Goal: Task Accomplishment & Management: Complete application form

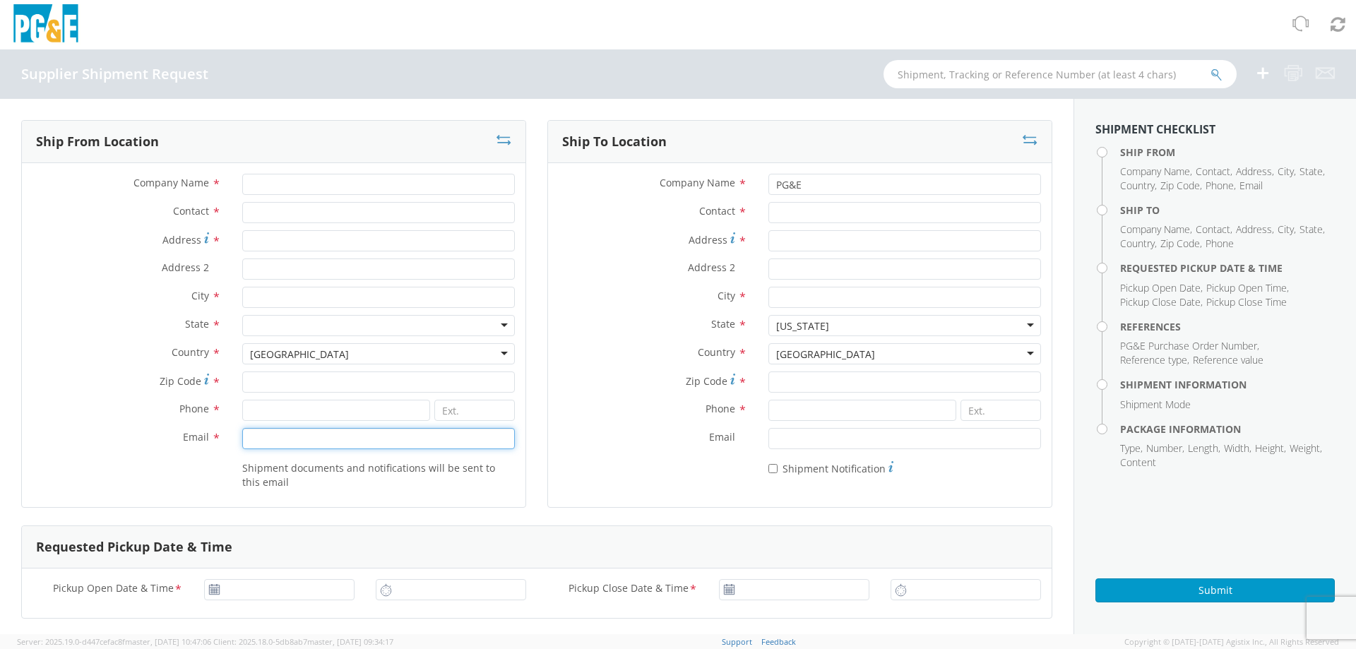
click at [258, 433] on input "Email *" at bounding box center [378, 438] width 273 height 21
click at [276, 402] on input at bounding box center [336, 410] width 188 height 21
click at [279, 379] on input "Zip Code *" at bounding box center [378, 382] width 273 height 21
drag, startPoint x: 258, startPoint y: 212, endPoint x: 260, endPoint y: 205, distance: 7.4
click at [258, 212] on input "Contact *" at bounding box center [378, 212] width 273 height 21
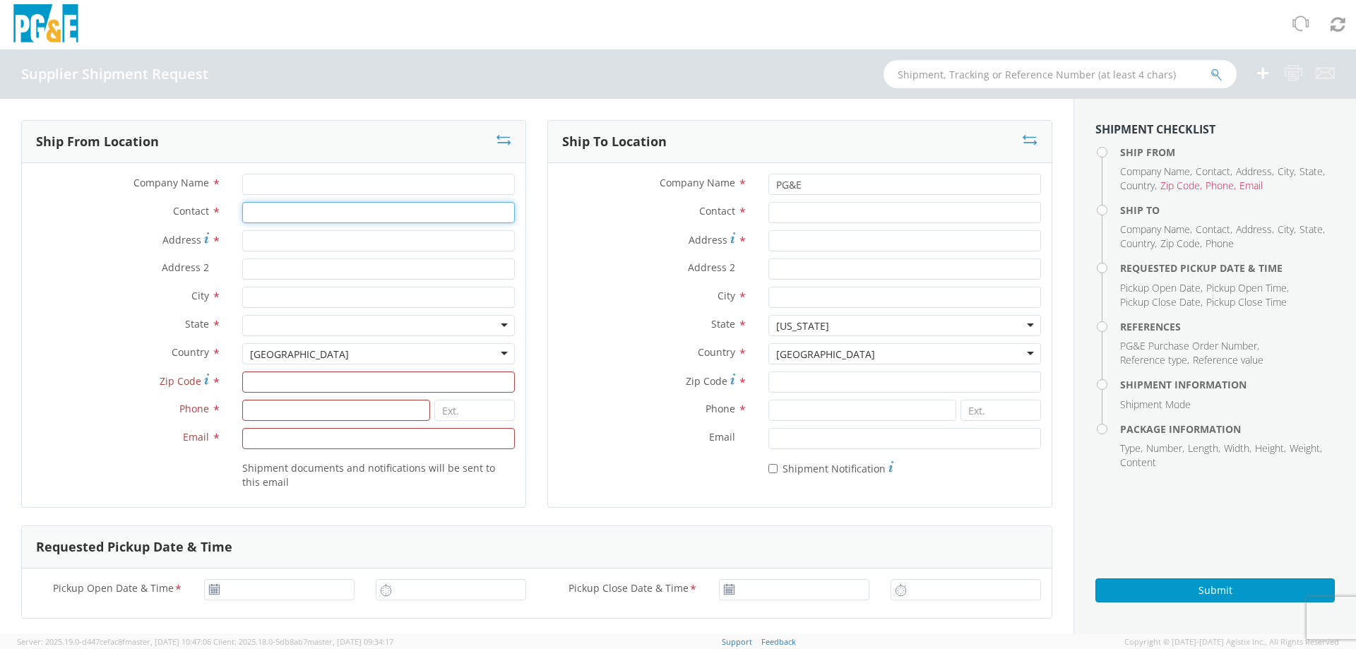
type input "KAYLA BOWMAN"
type input "VESTIL MFG"
type input "[STREET_ADDRESS]"
type input "[GEOGRAPHIC_DATA]"
type input "46703"
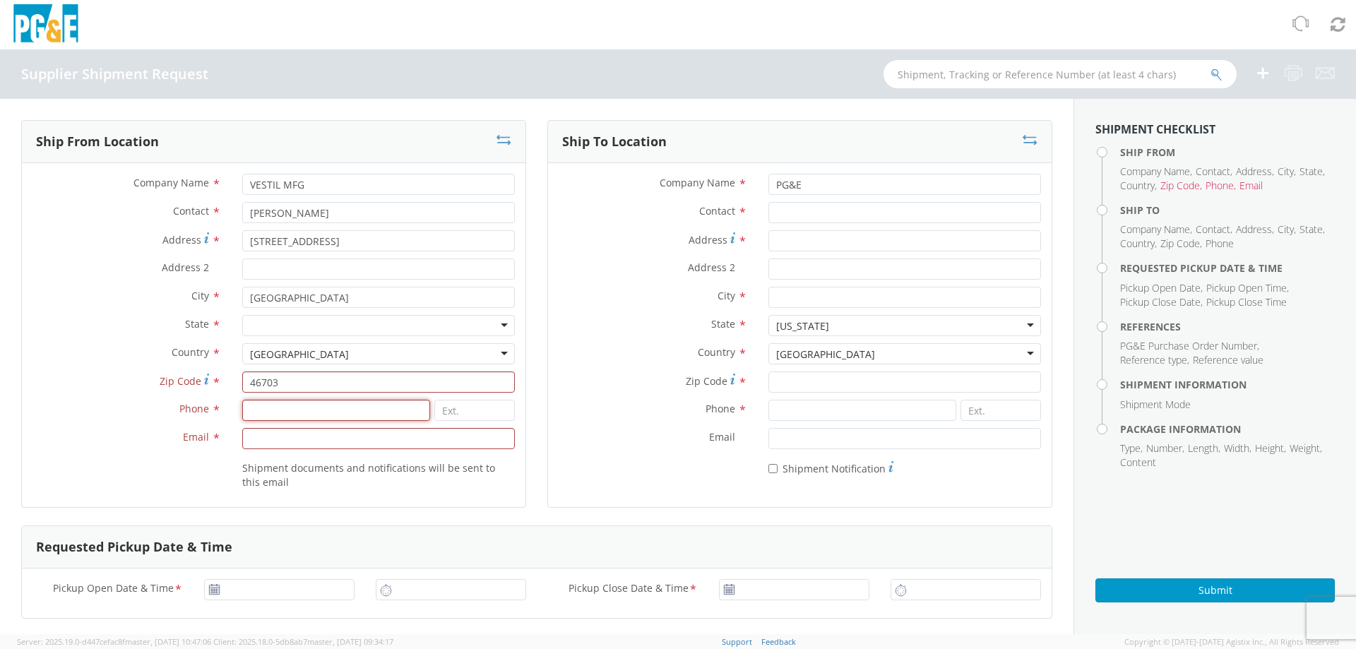
type input "2606657586"
type input "[EMAIL_ADDRESS][DOMAIN_NAME]"
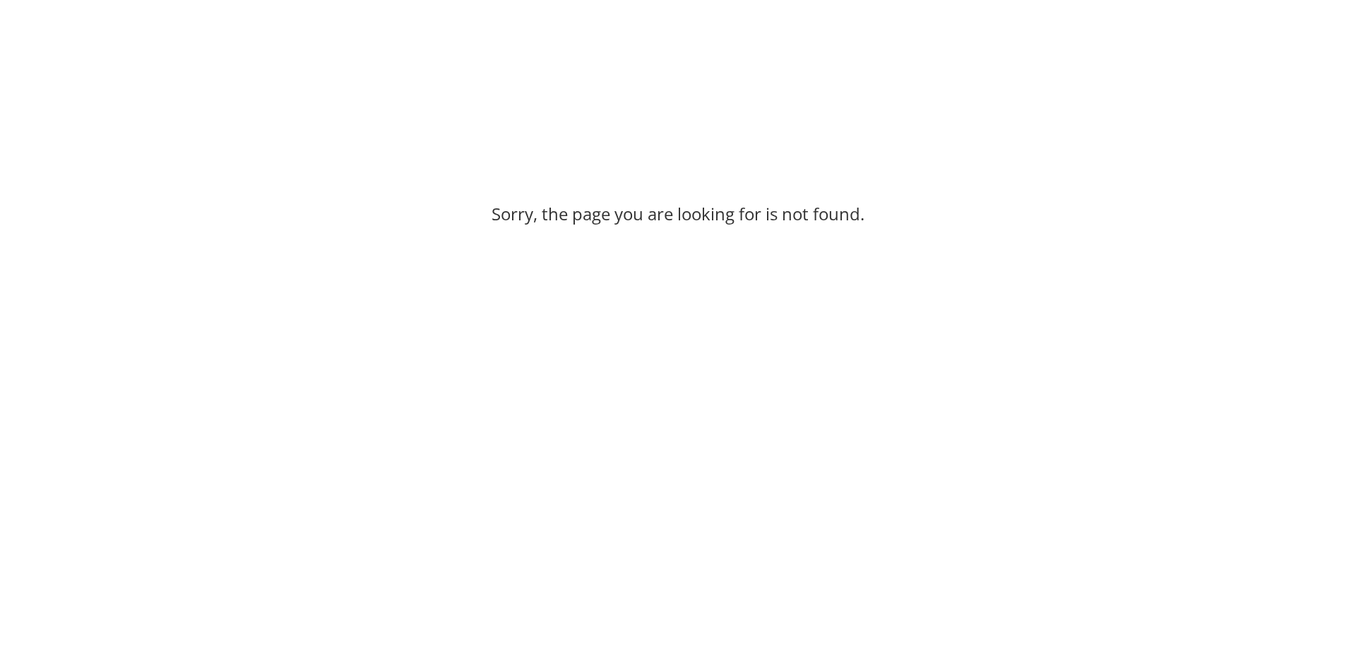
click at [266, 300] on div "Sorry, the page you are looking for is not found." at bounding box center [678, 210] width 1356 height 322
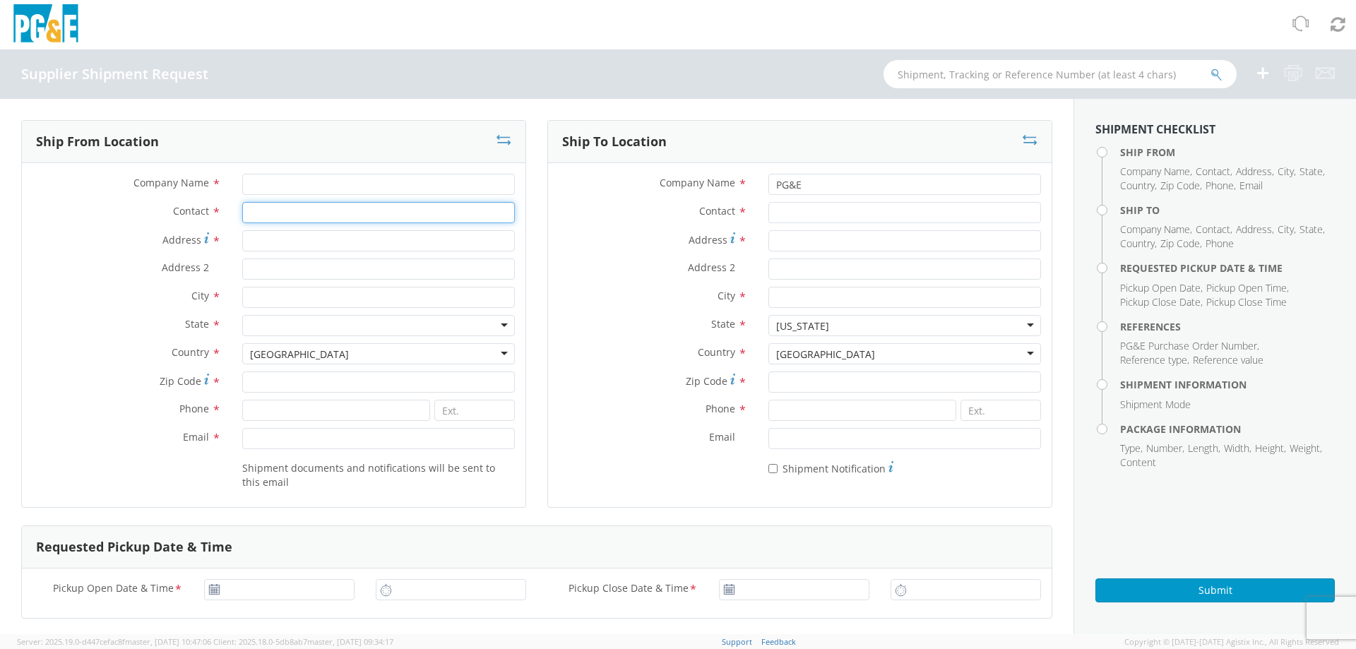
click at [276, 215] on input "Contact *" at bounding box center [378, 212] width 273 height 21
type input "KAYLA BOWMAN"
type input "VESTIL MFG"
type input "[STREET_ADDRESS]"
type input "[GEOGRAPHIC_DATA]"
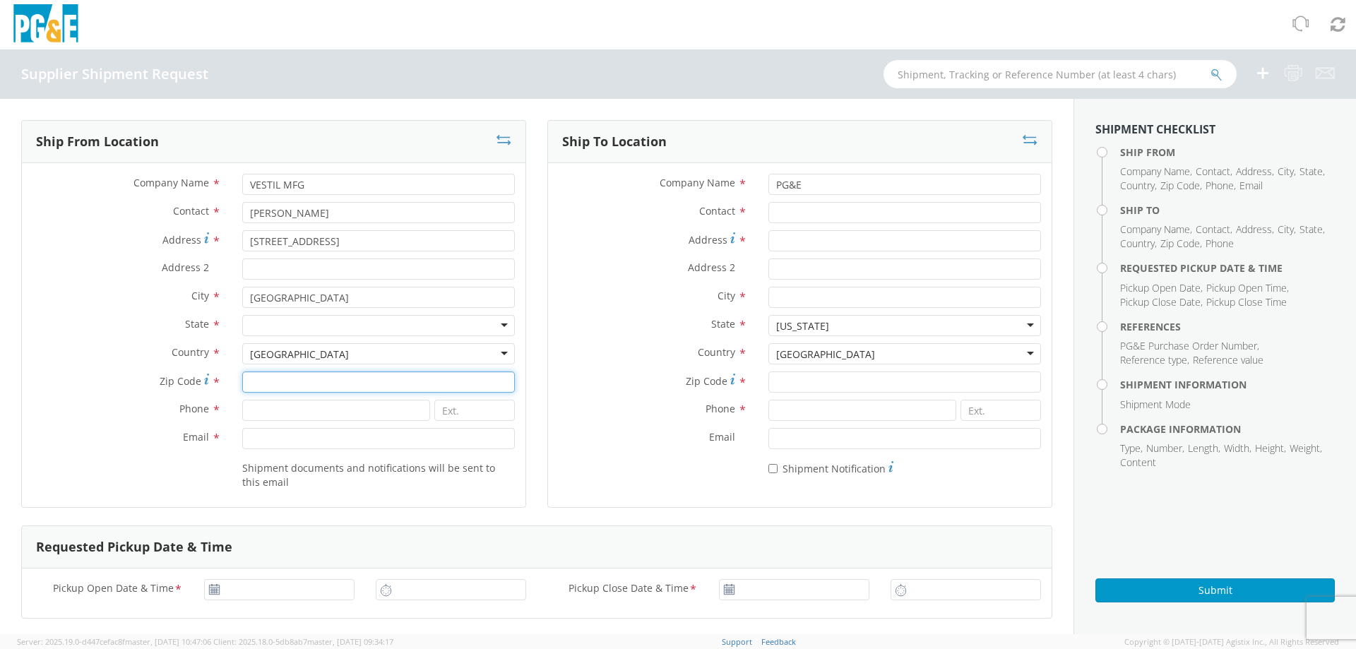
type input "46703"
type input "2606657586"
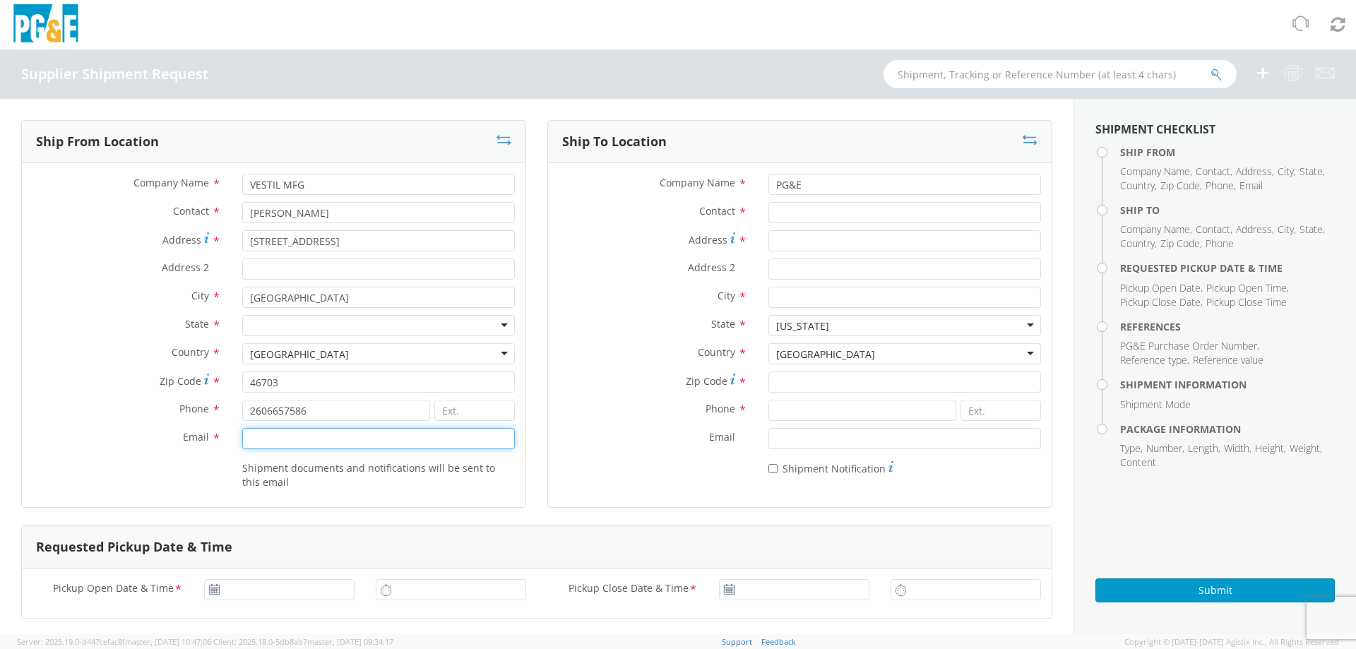
type input "[EMAIL_ADDRESS][DOMAIN_NAME]"
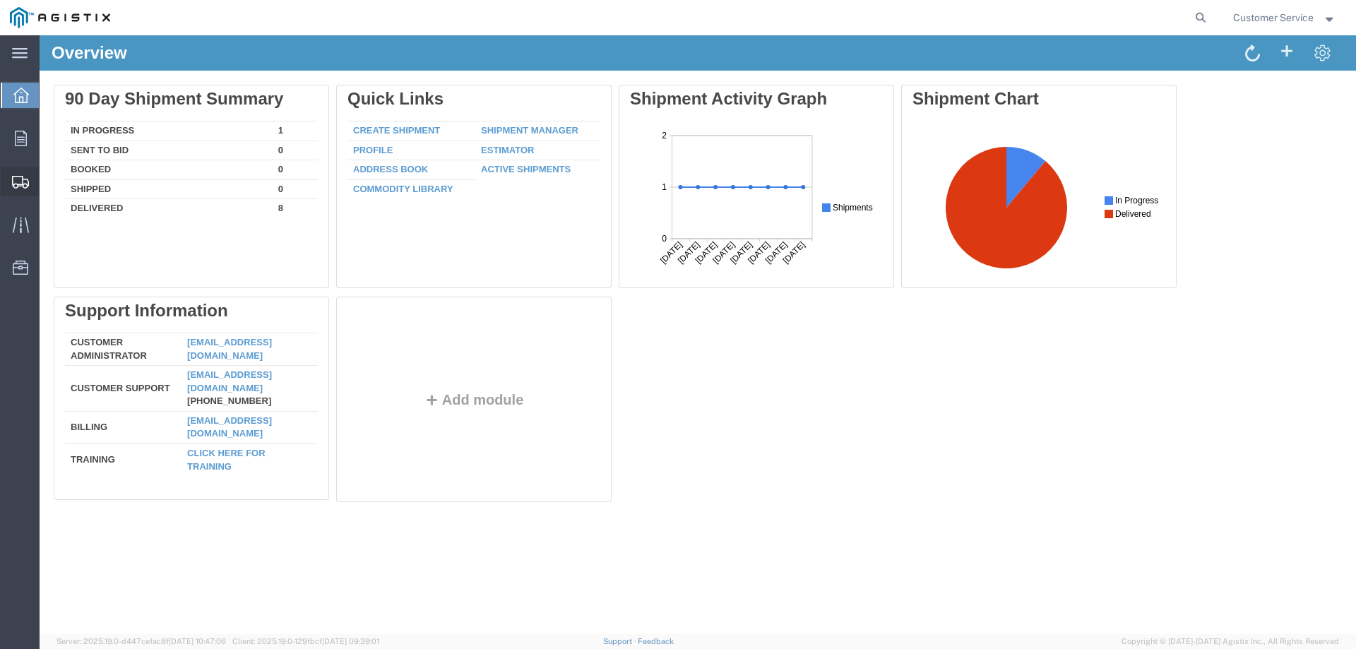
click at [0, 0] on span "Shipment Manager" at bounding box center [0, 0] width 0 height 0
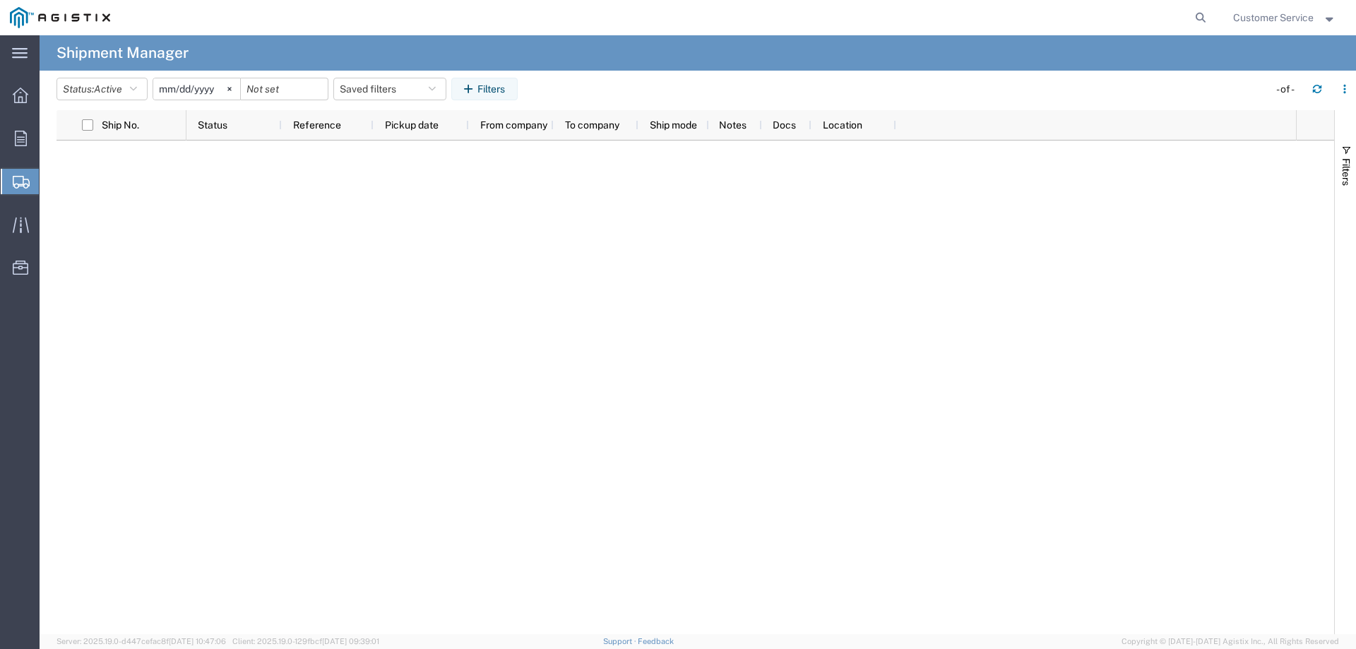
click at [17, 183] on icon at bounding box center [21, 182] width 17 height 13
click at [0, 0] on span "Create Shipment" at bounding box center [0, 0] width 0 height 0
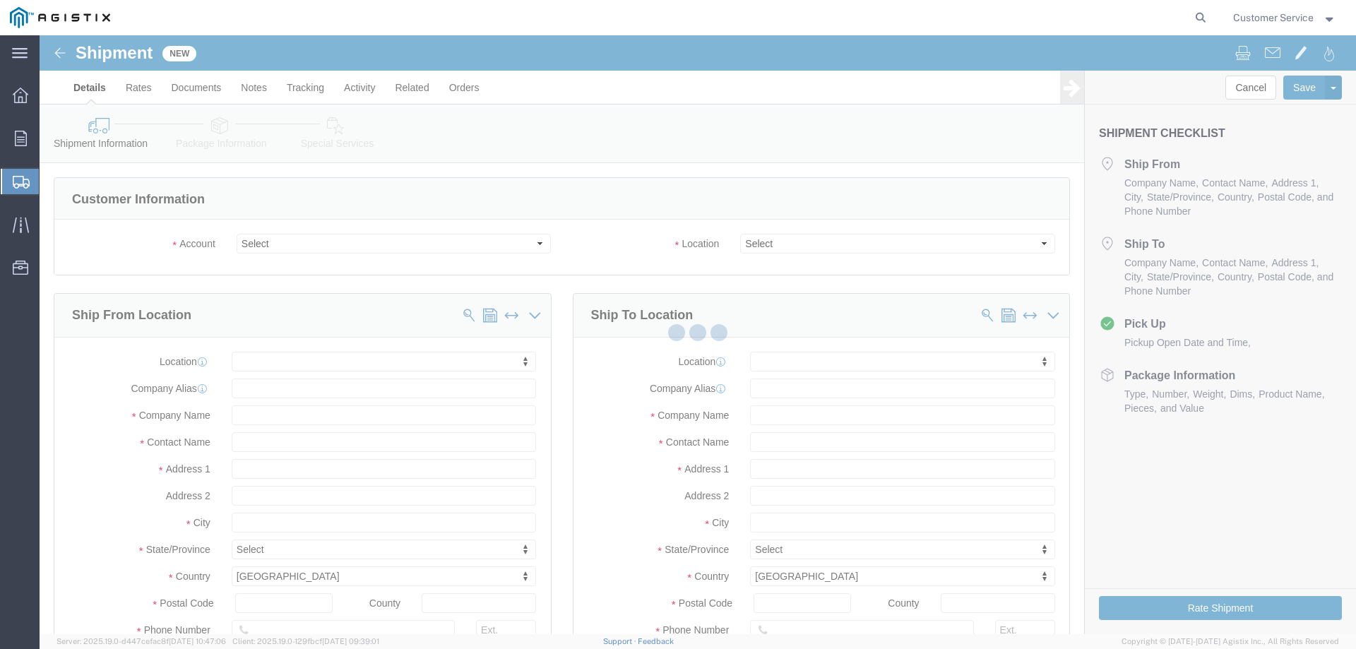
select select
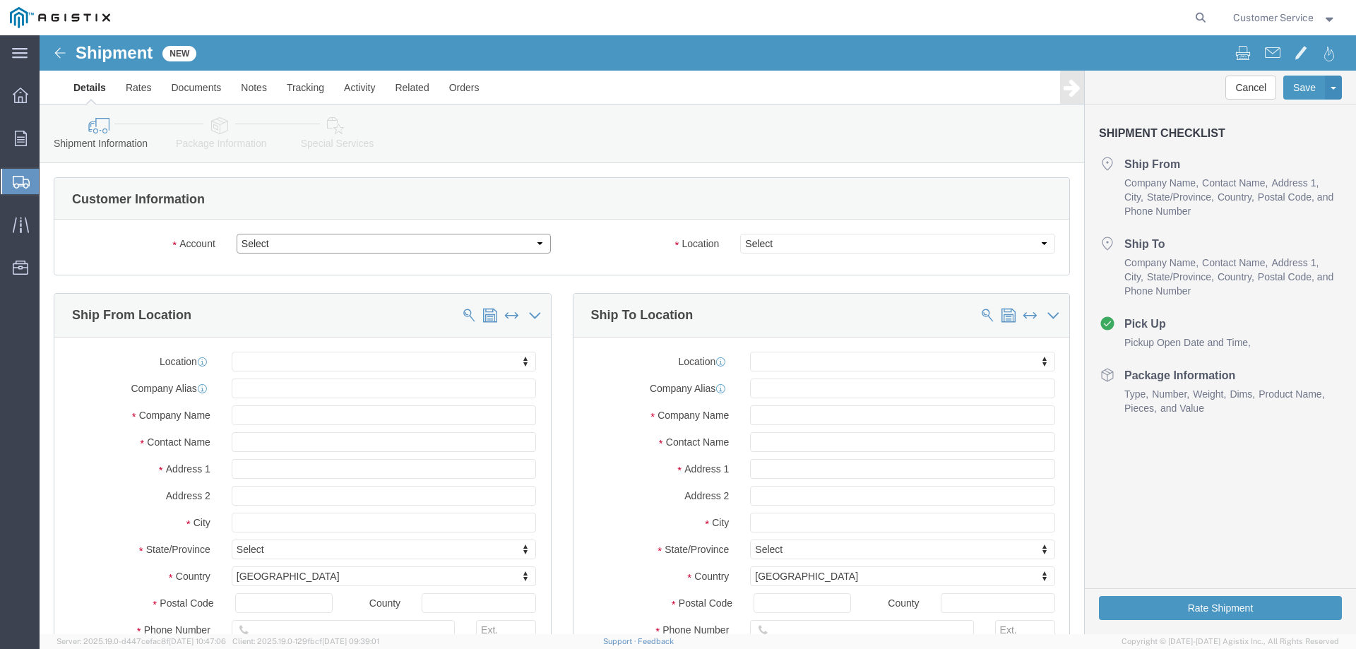
click select "Select PG&E Vestil Manufacturing Co"
drag, startPoint x: 460, startPoint y: 206, endPoint x: 440, endPoint y: 208, distance: 19.9
click select "Select PG&E Vestil Manufacturing Co"
select select "9596"
click select "Select PG&E Vestil Manufacturing Co"
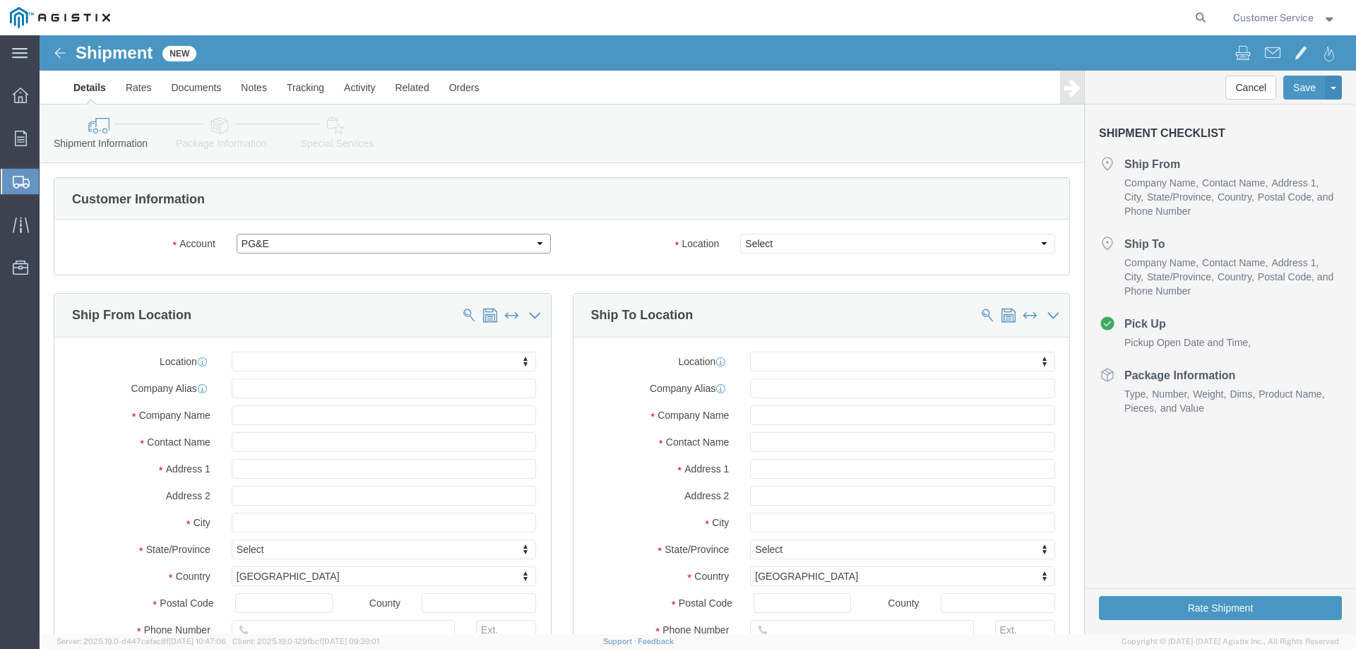
select select "PURCHORD"
select select
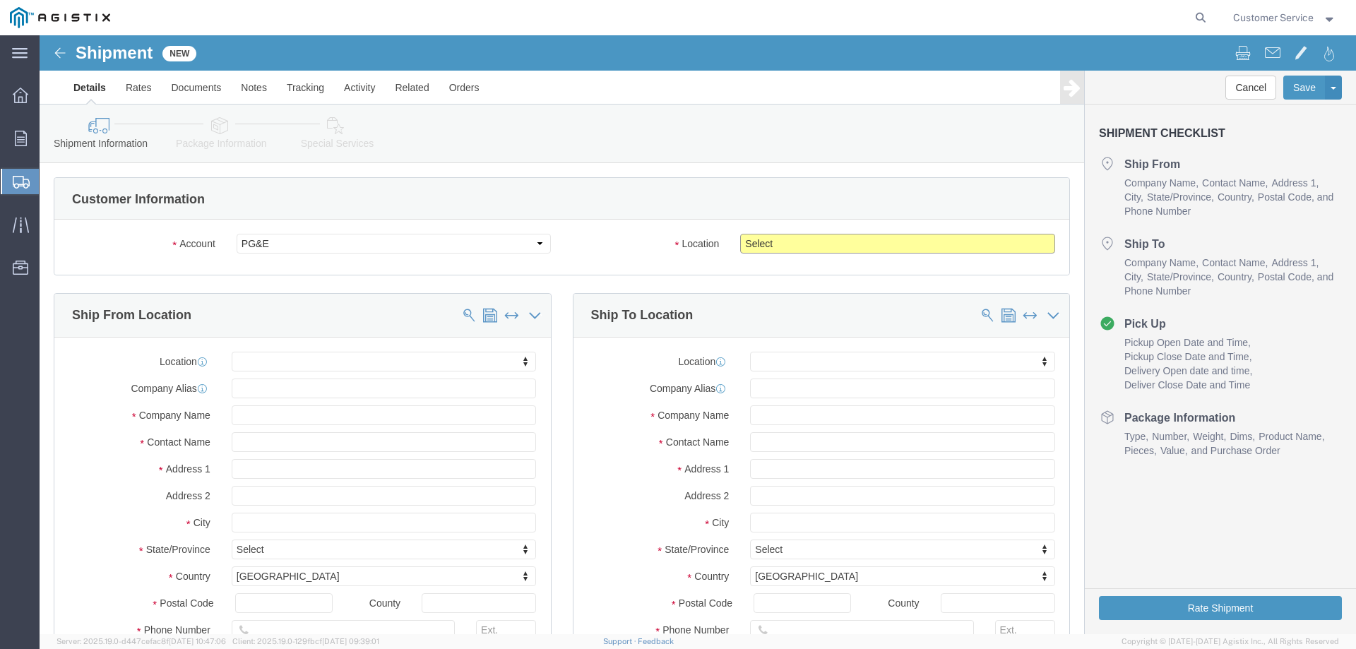
click select "Select All Others [GEOGRAPHIC_DATA] [GEOGRAPHIC_DATA] [GEOGRAPHIC_DATA] [GEOGRA…"
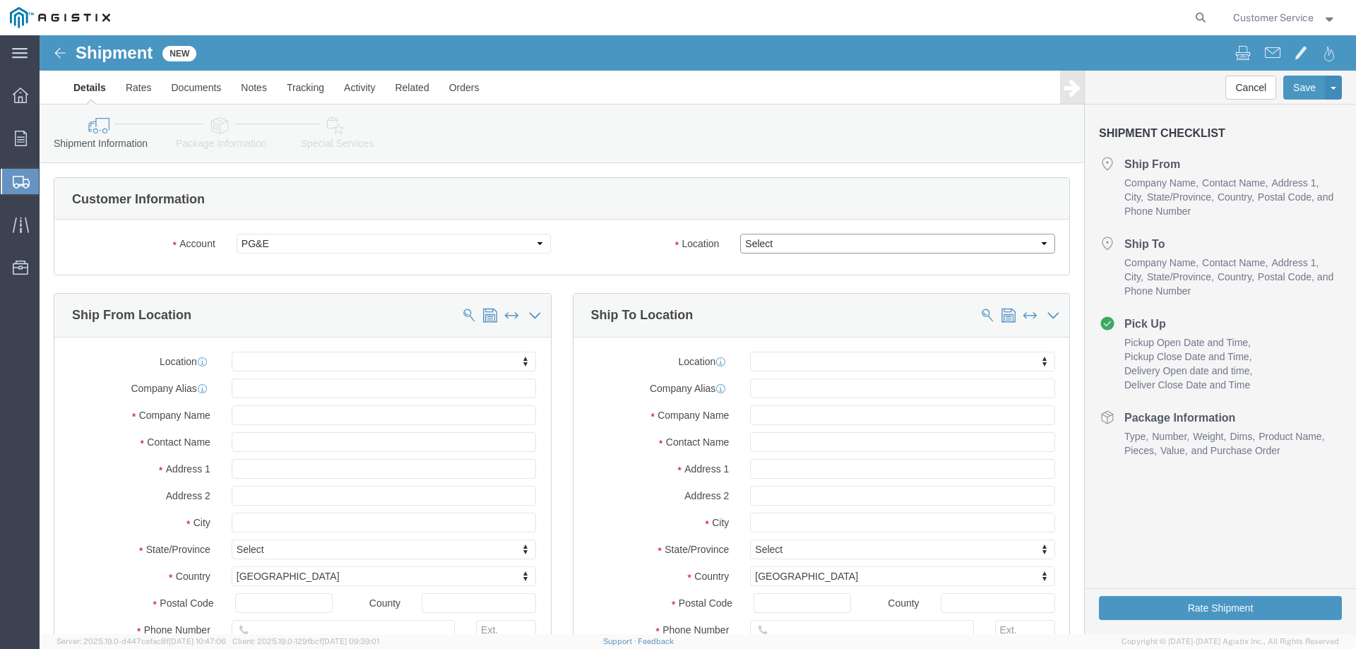
select select "23082"
click select "Select All Others [GEOGRAPHIC_DATA] [GEOGRAPHIC_DATA] [GEOGRAPHIC_DATA] [GEOGRA…"
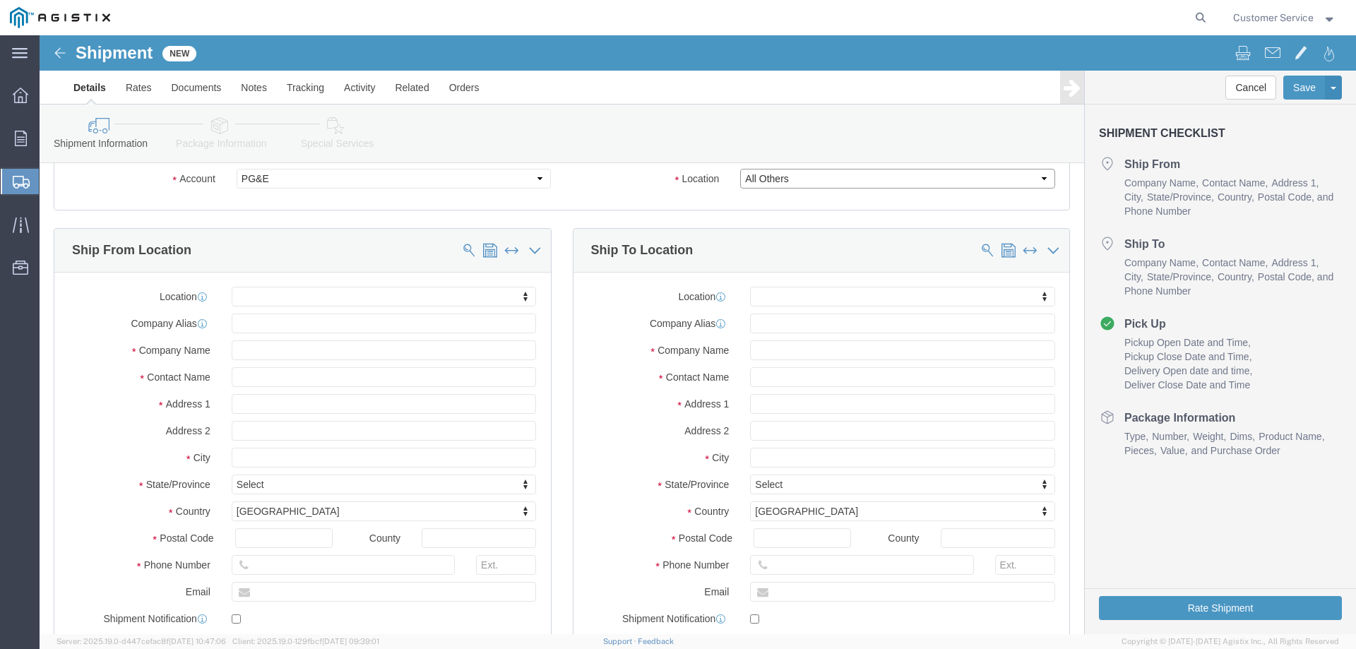
scroll to position [141, 0]
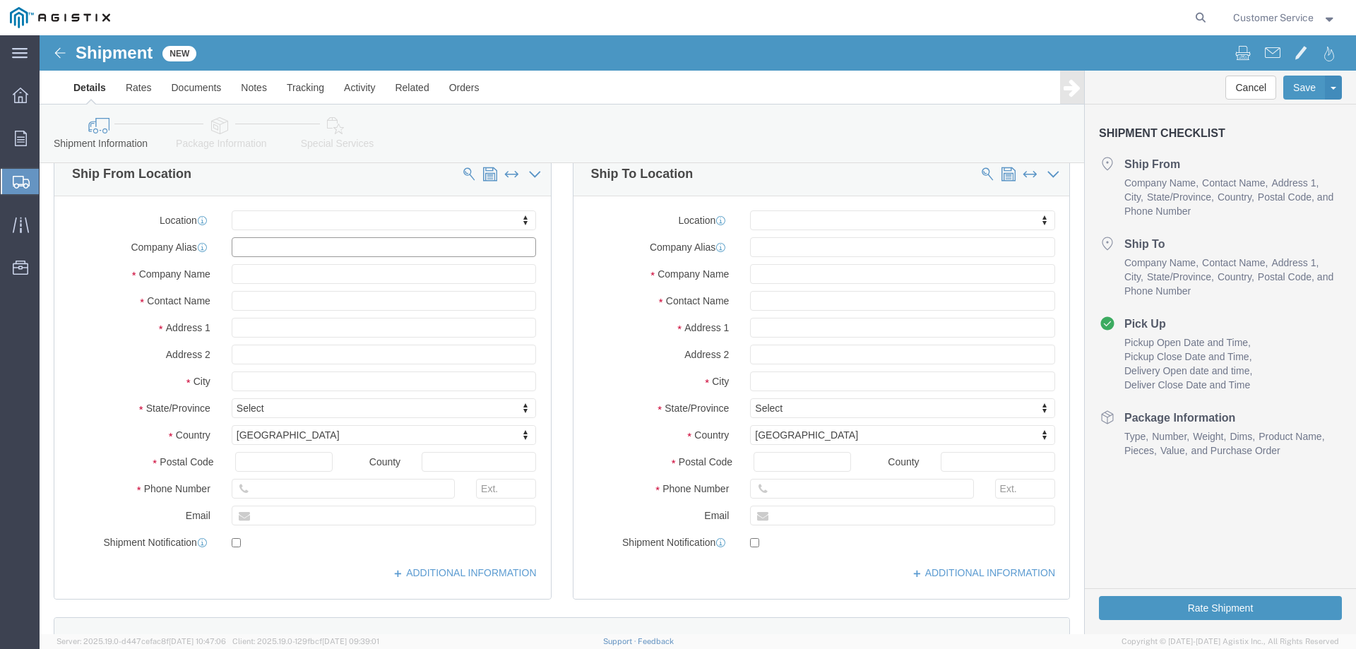
click input "text"
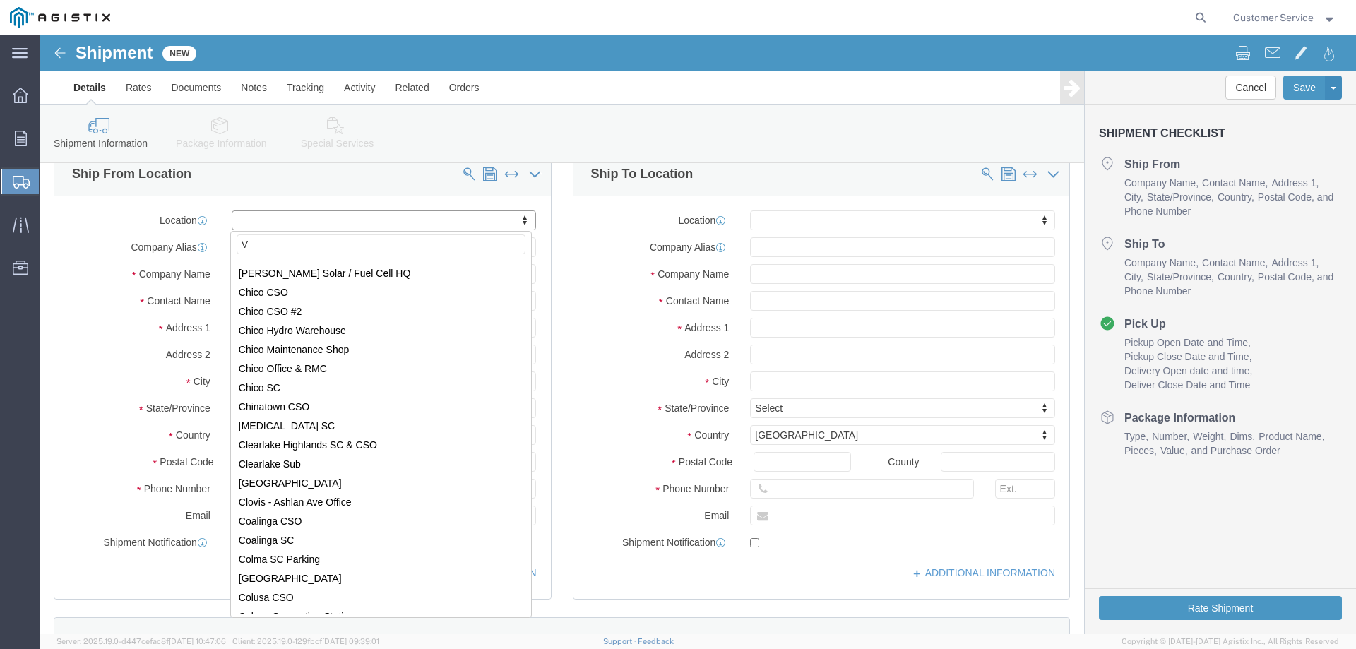
scroll to position [0, 0]
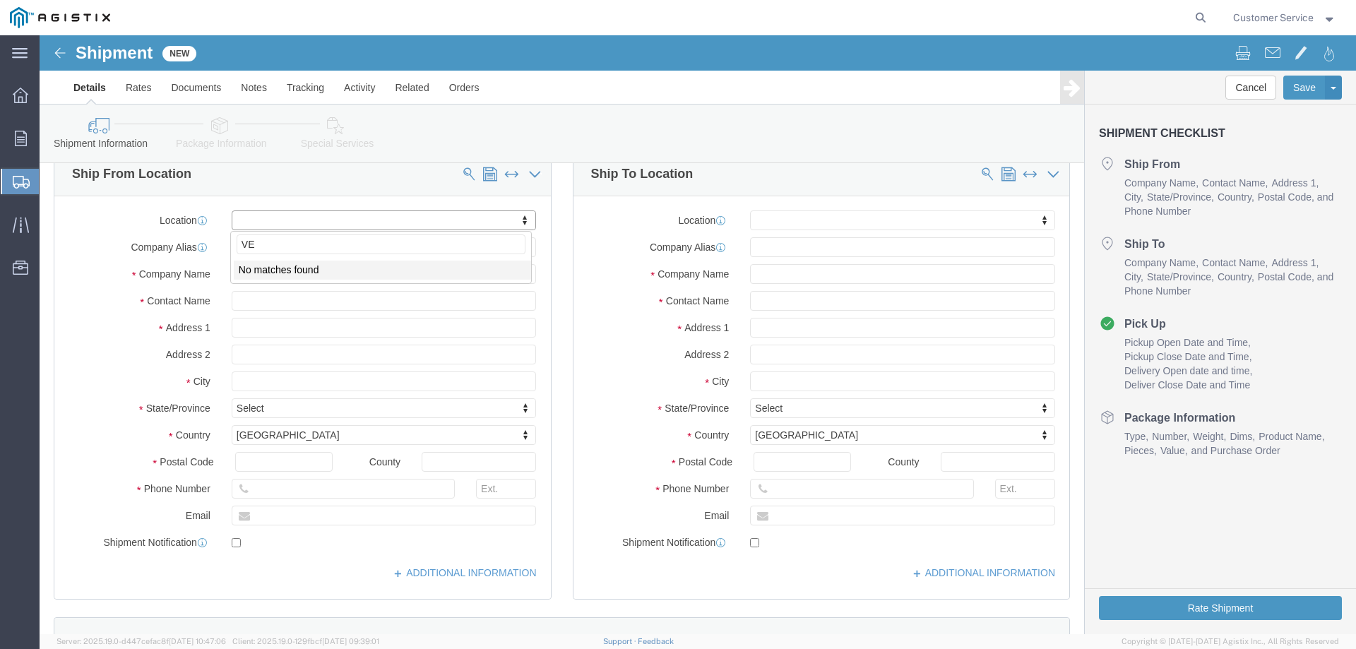
type input "V"
click input "text"
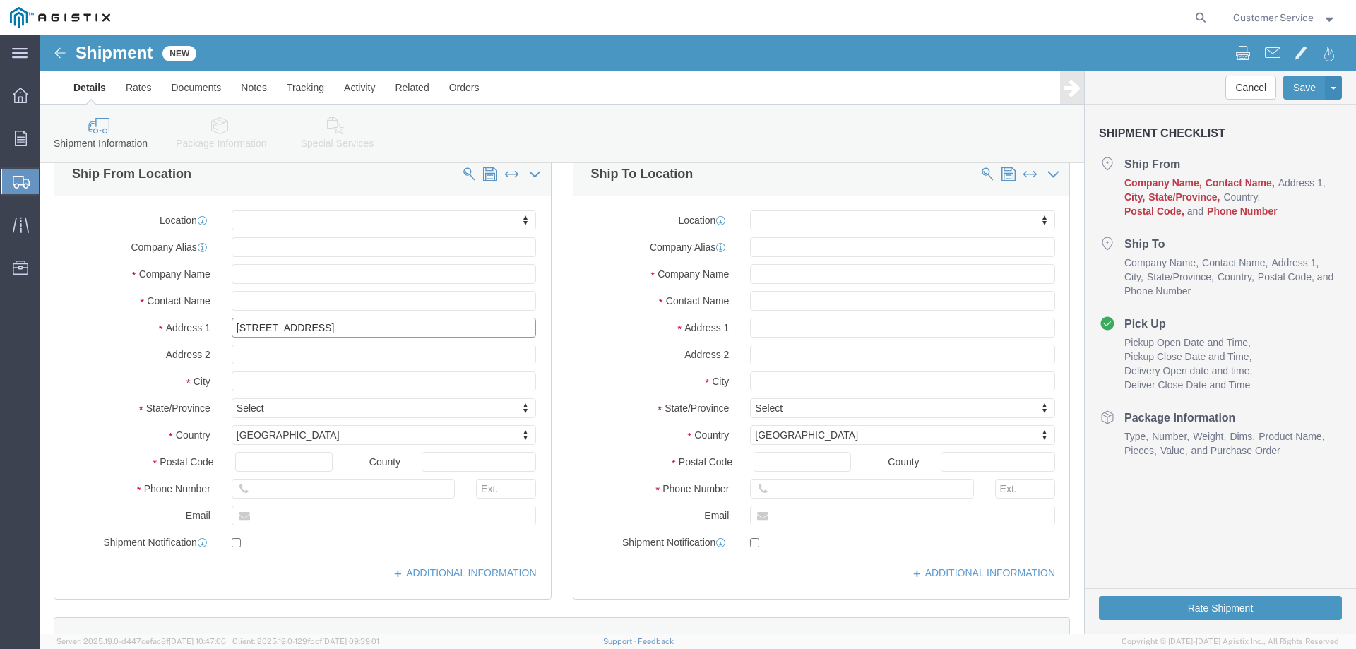
type input "[STREET_ADDRESS]"
select select
click input "text"
type input "VESTIL"
type input "KAYLA"
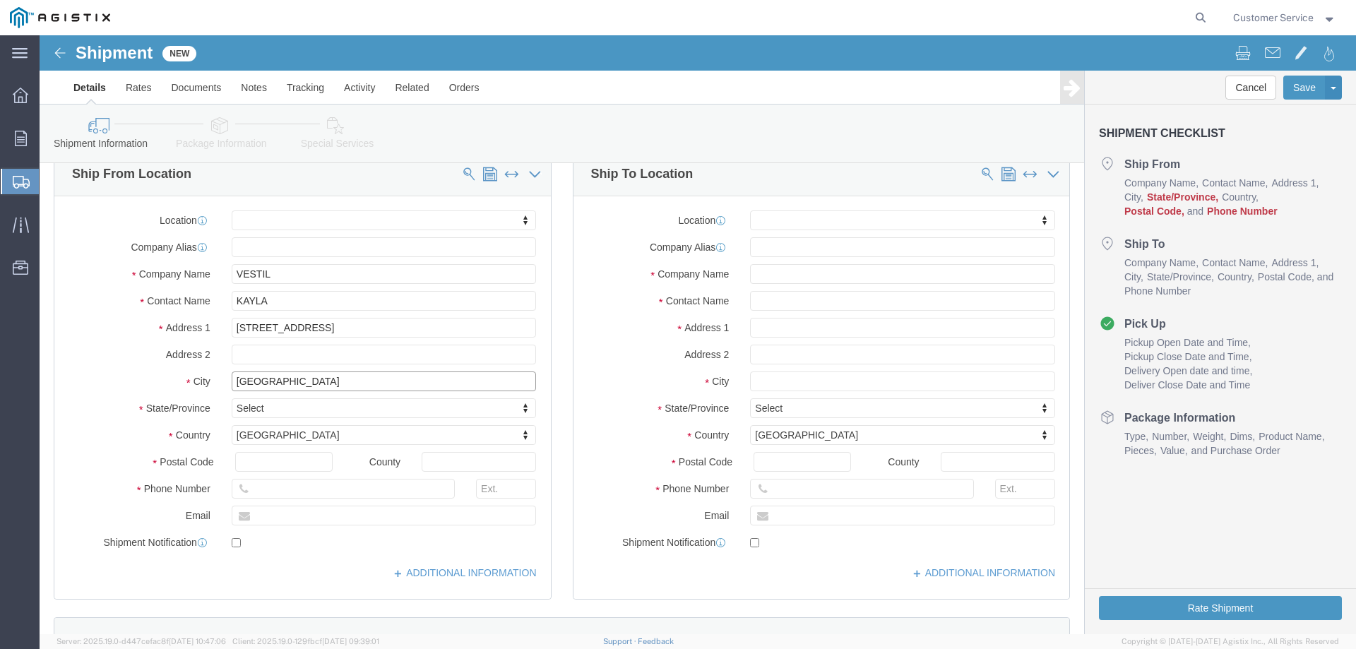
type input "[GEOGRAPHIC_DATA]"
select select
type input "I"
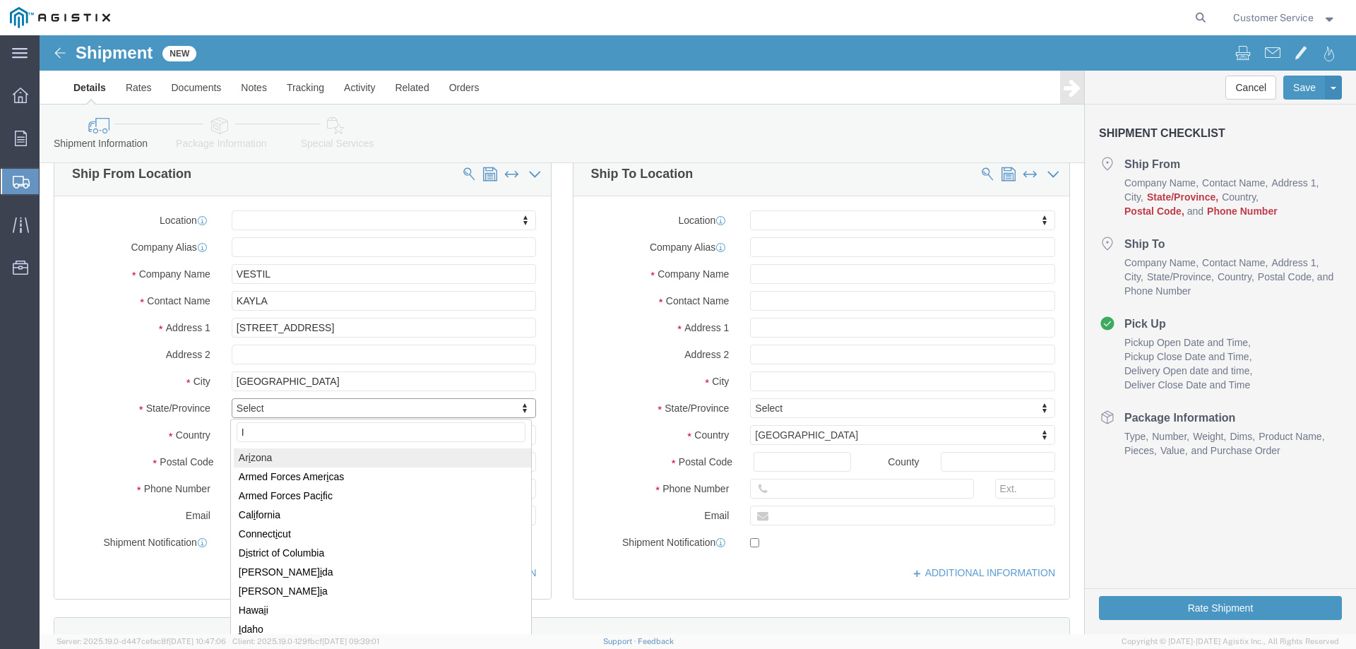
type input "IN"
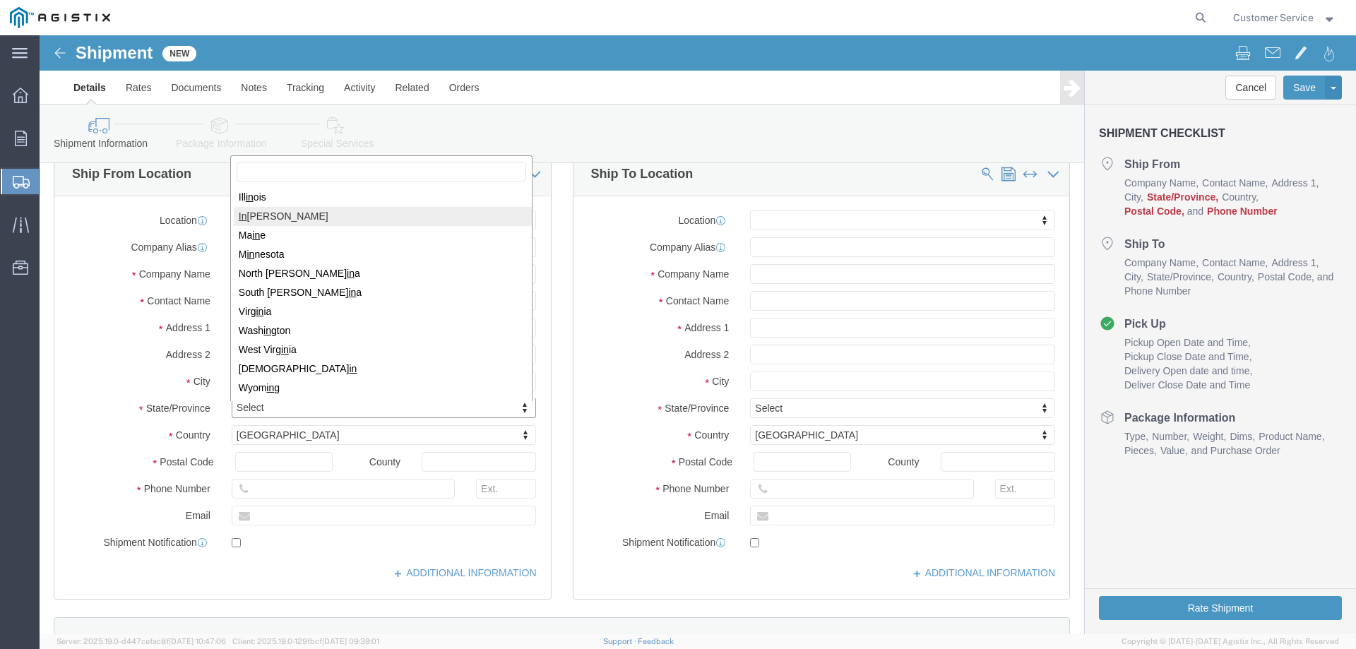
select select
select select "IN"
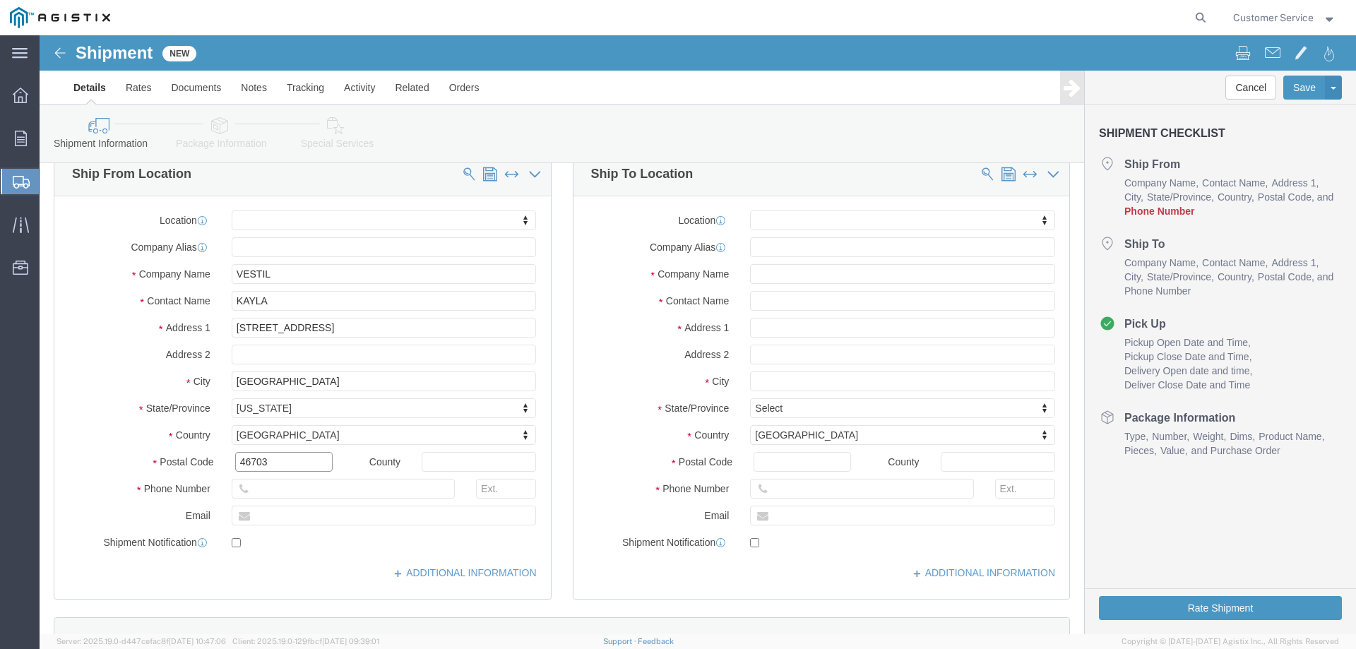
type input "46703"
select select
click input "text"
type input "[PHONE_NUMBER]"
click input "text"
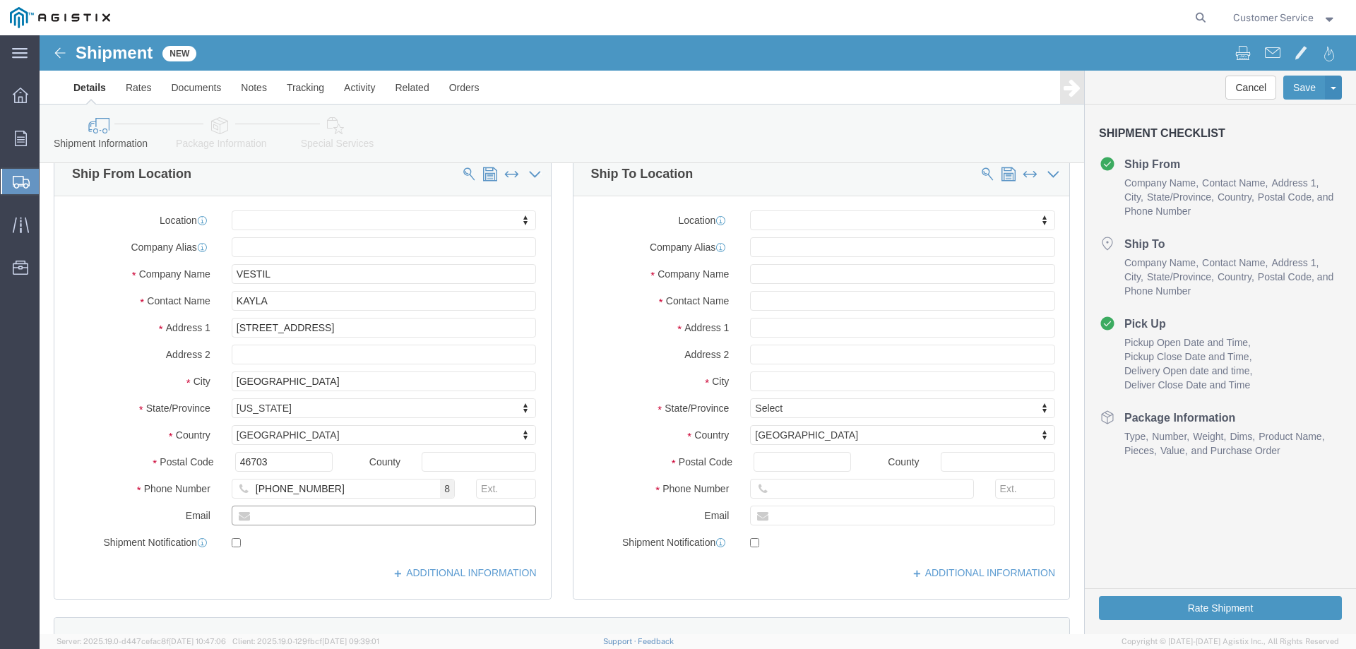
type input "[EMAIL_ADDRESS][DOMAIN_NAME]"
checkbox input "true"
click input "text"
paste input "PACIFIC GAS & ELECTRIC C/O MROIS"
type input "PACIFIC GAS & ELECTRIC C/O MROIS"
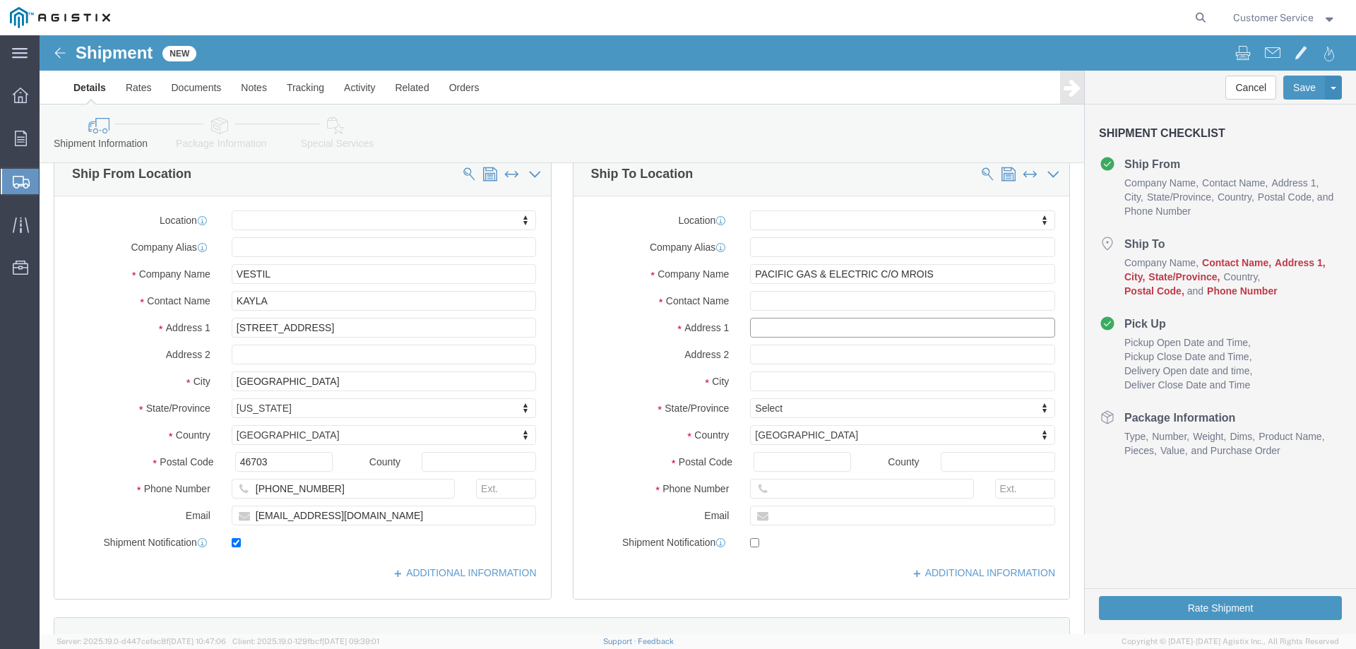
click input "text"
paste input "[STREET_ADDRESS]"
type input "[STREET_ADDRESS]"
select select
click input "text"
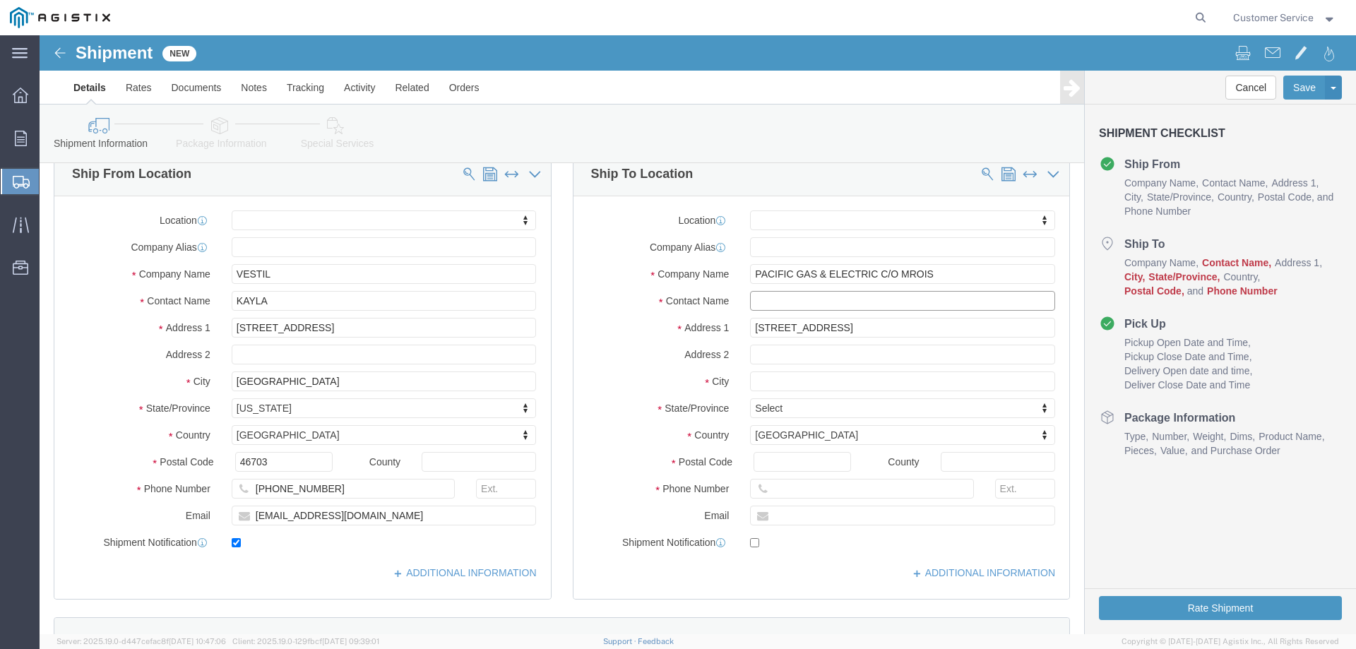
paste input "[PERSON_NAME] [PHONE_NUMBER]"
drag, startPoint x: 867, startPoint y: 264, endPoint x: 787, endPoint y: 264, distance: 79.8
click input "[PERSON_NAME] [PHONE_NUMBER]"
type input "[PERSON_NAME]"
click input "text"
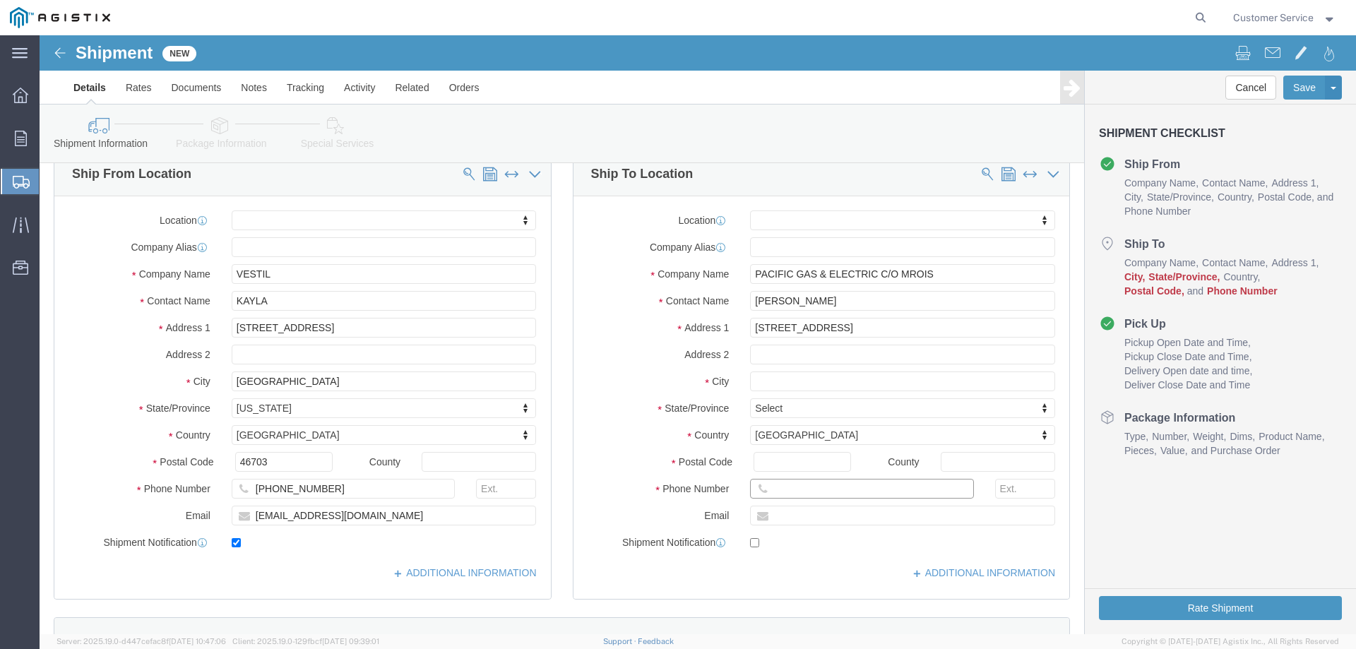
paste input "[PHONE_NUMBER]"
type input "[PHONE_NUMBER]"
click input "text"
paste input "STOCKTON"
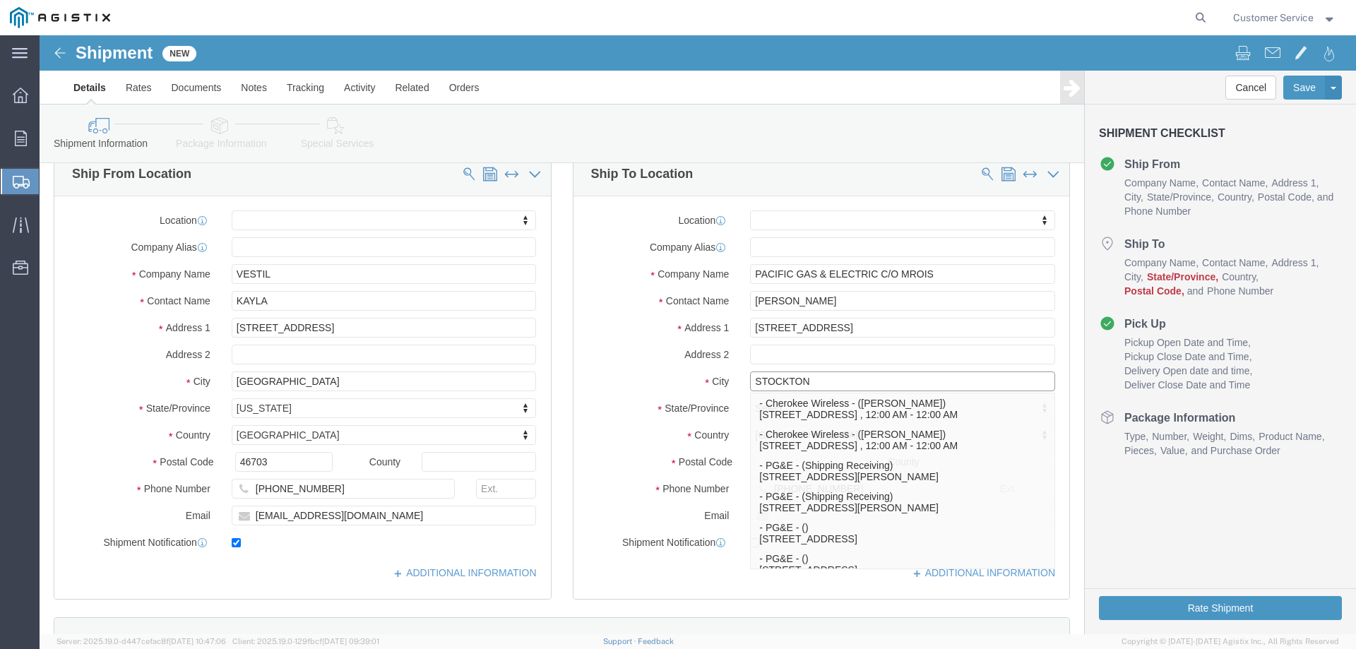
type input "STOCKTON"
select select
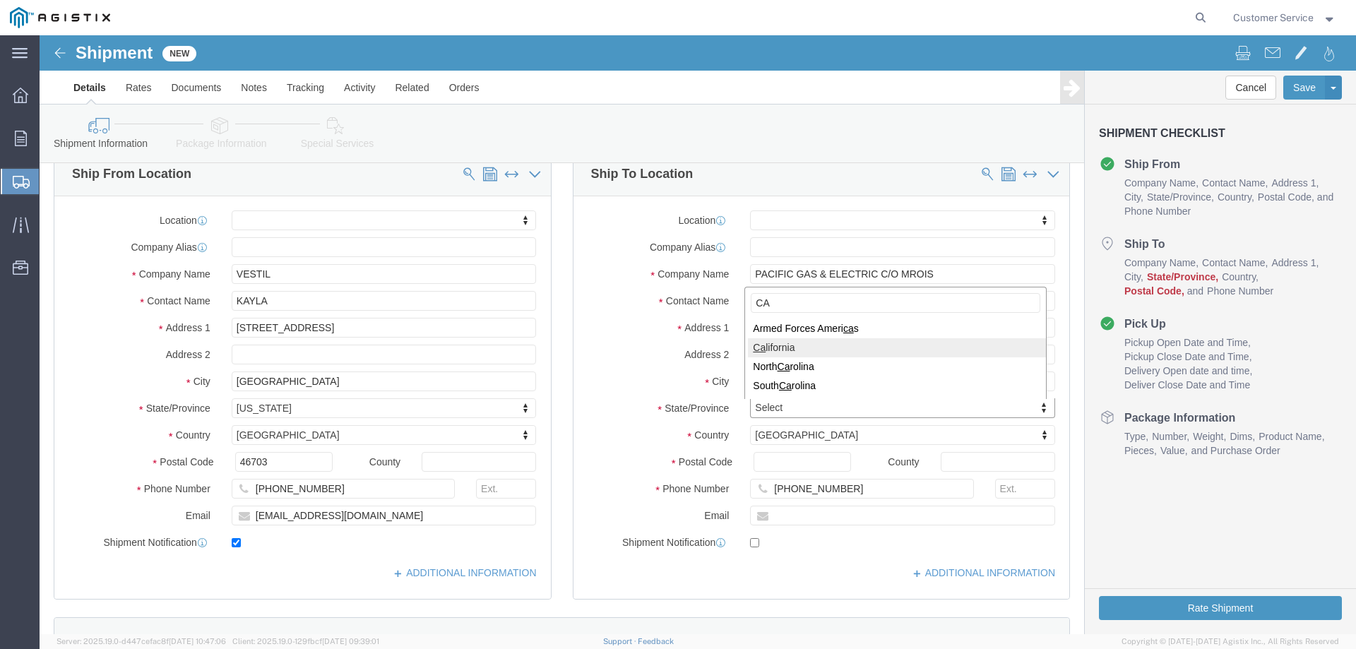
type input "CA"
select select
select select "CA"
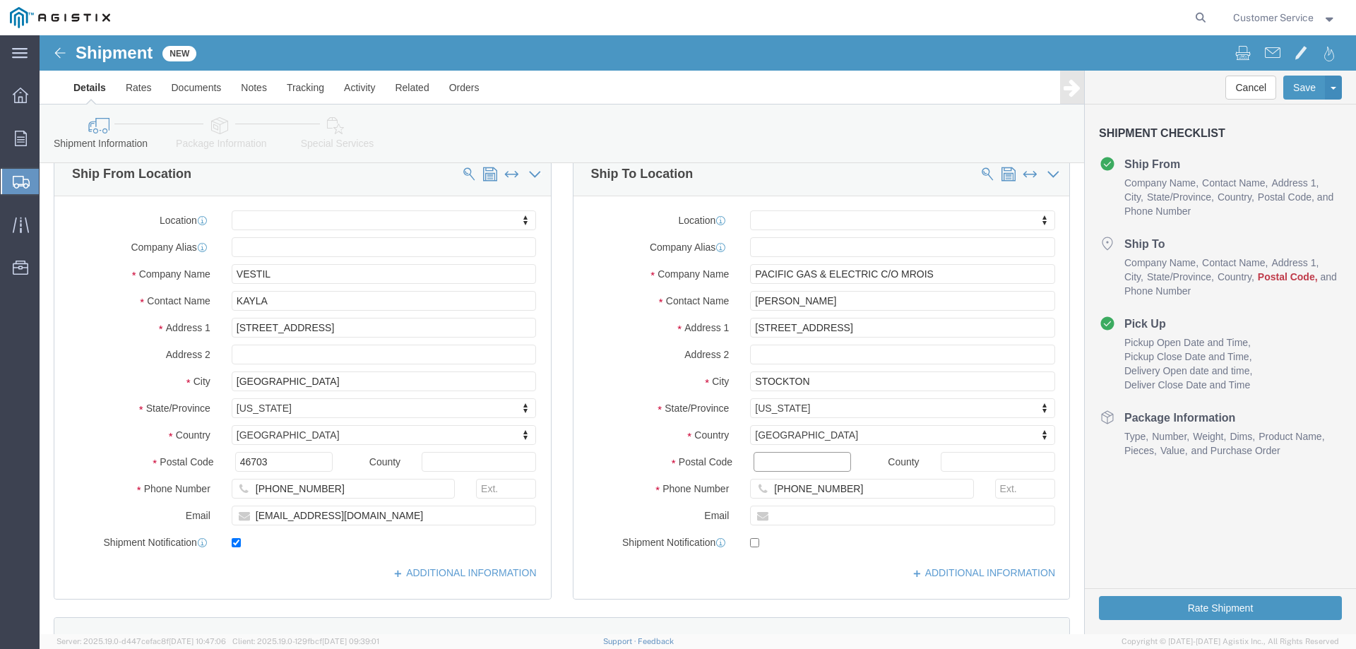
click input "Postal Code"
paste input "95205"
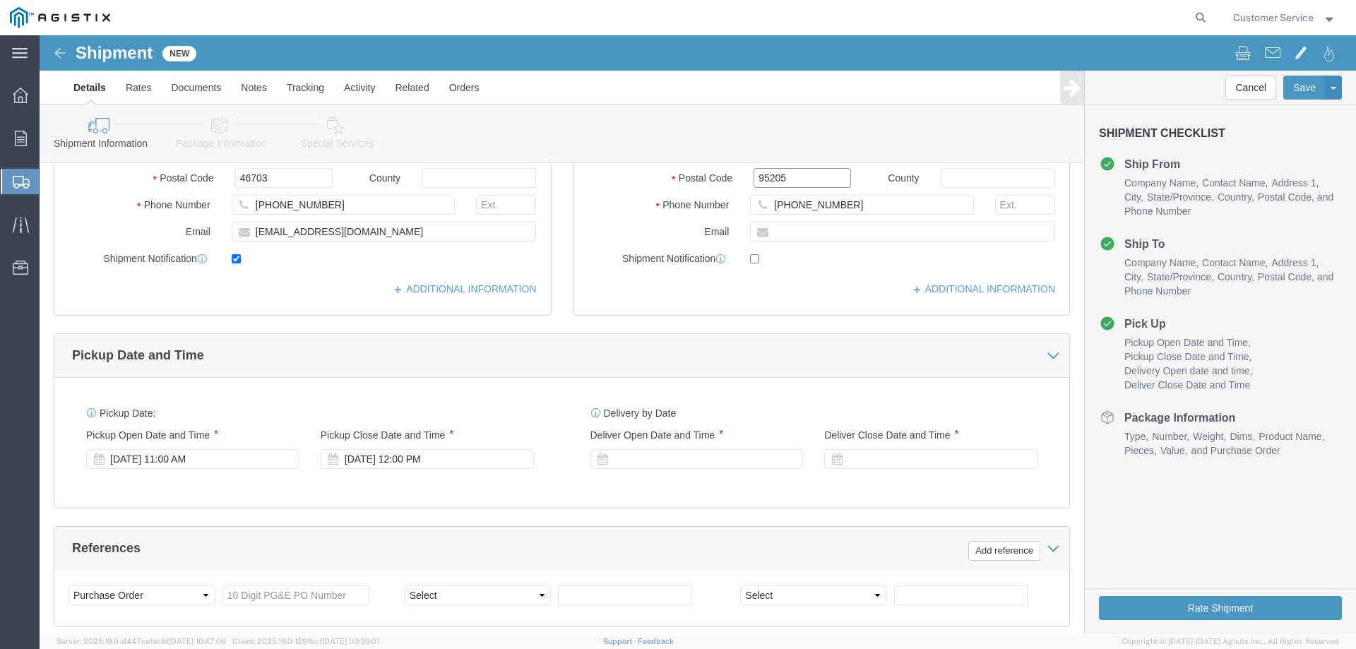
scroll to position [495, 0]
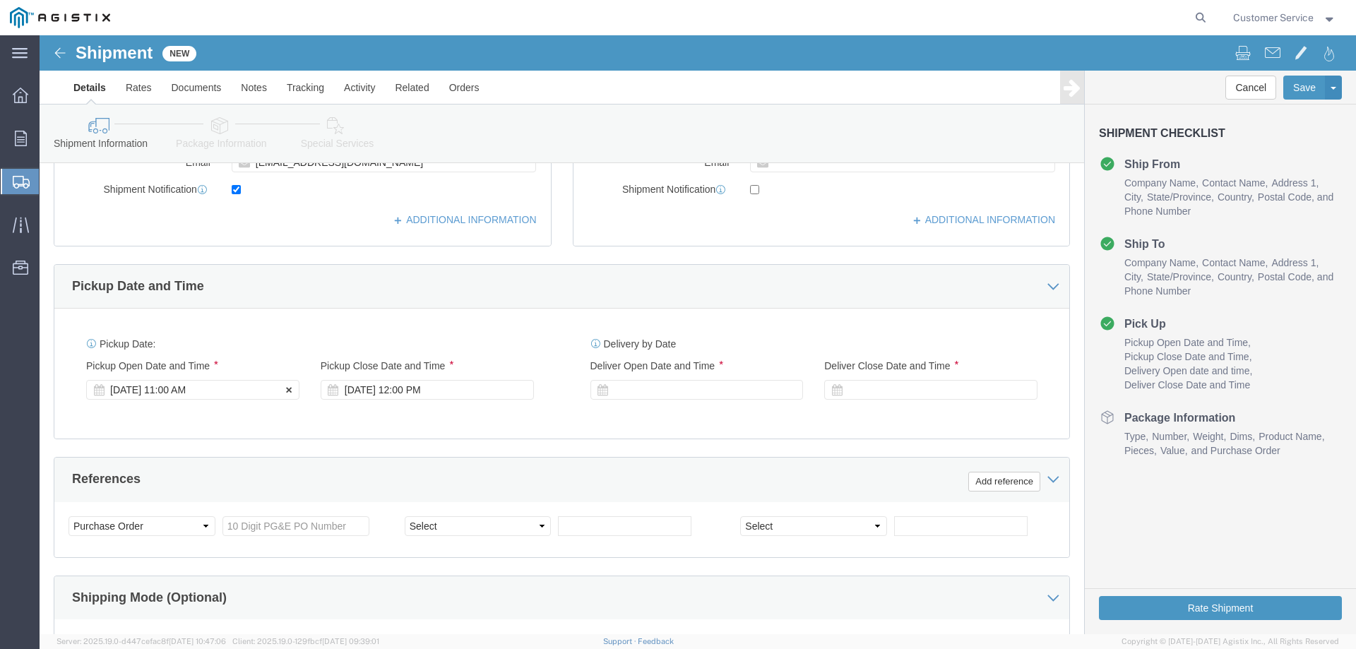
type input "95205"
select select
click div "[DATE] 11:00 AM"
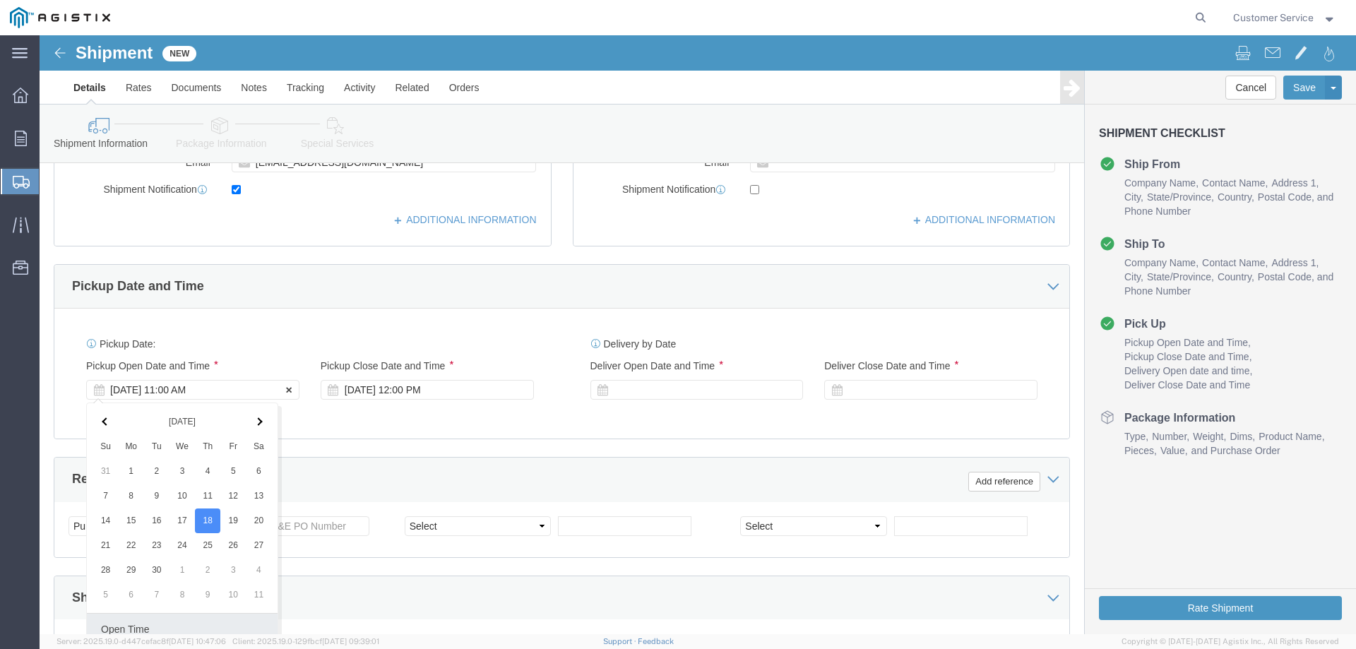
scroll to position [730, 0]
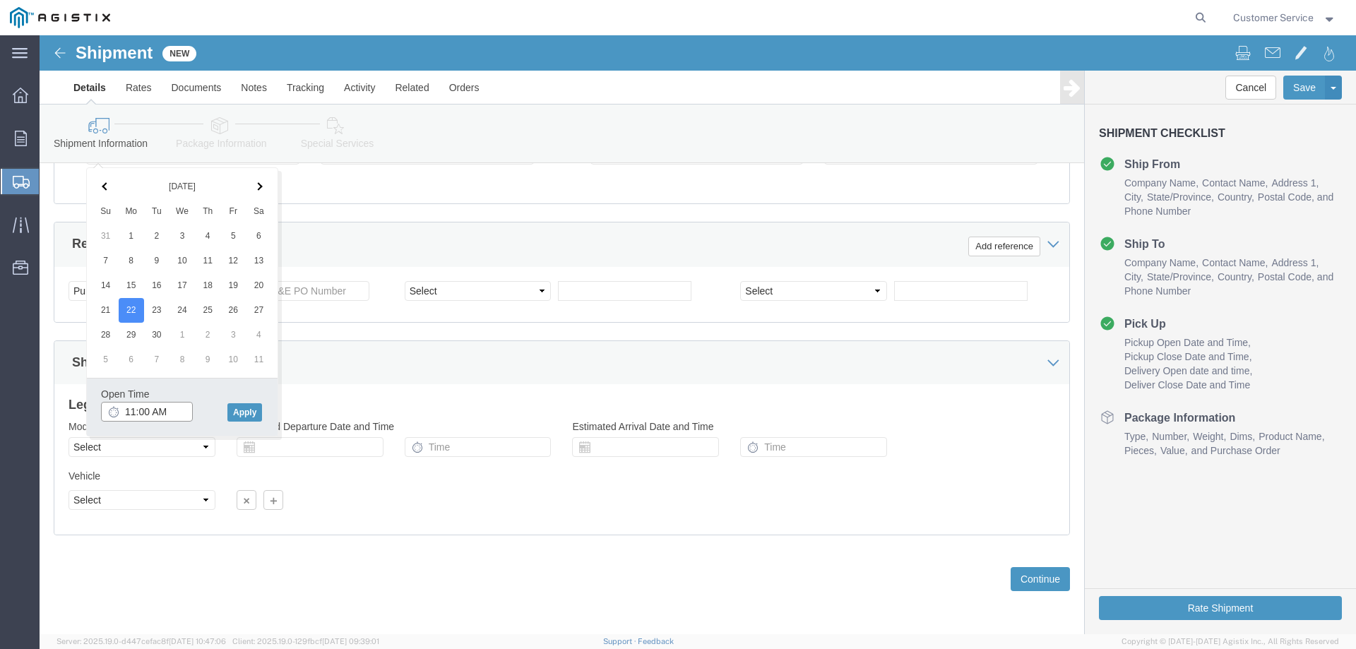
click input "11:00 AM"
type input "10:00 AM"
click button "Apply"
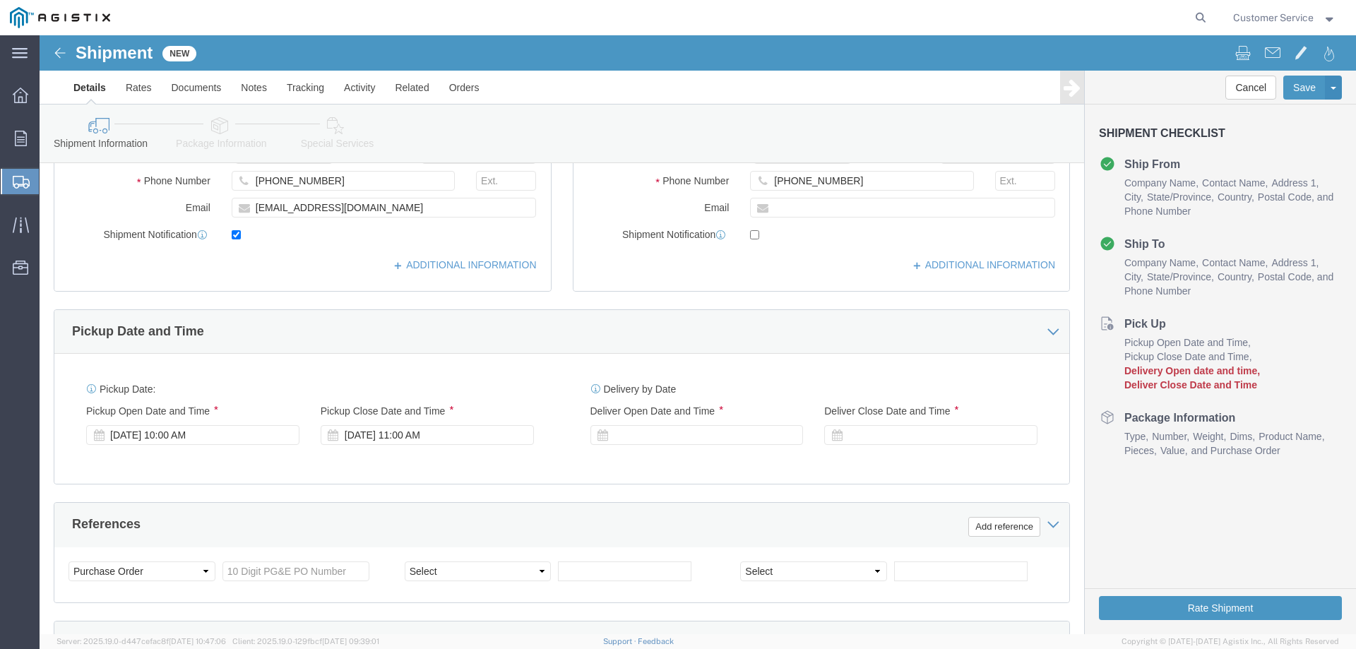
scroll to position [447, 0]
click div "[DATE] 11:00 AM"
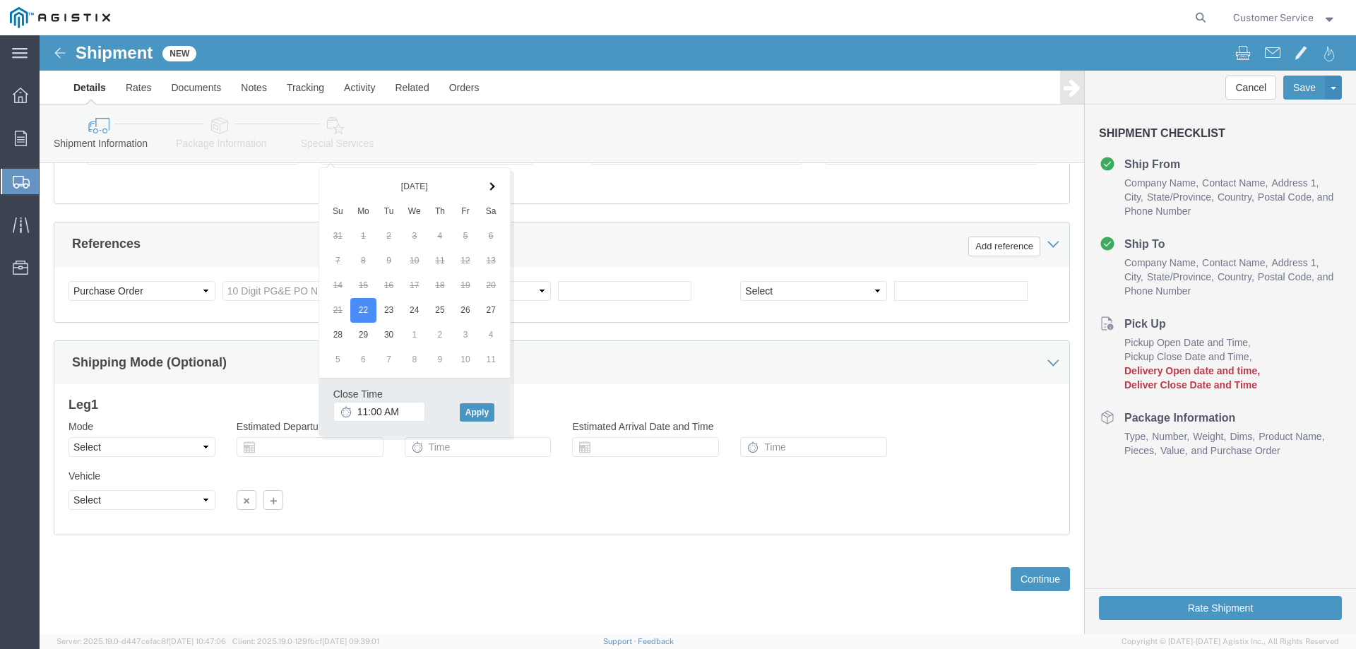
click div "Shipping Mode (Optional)"
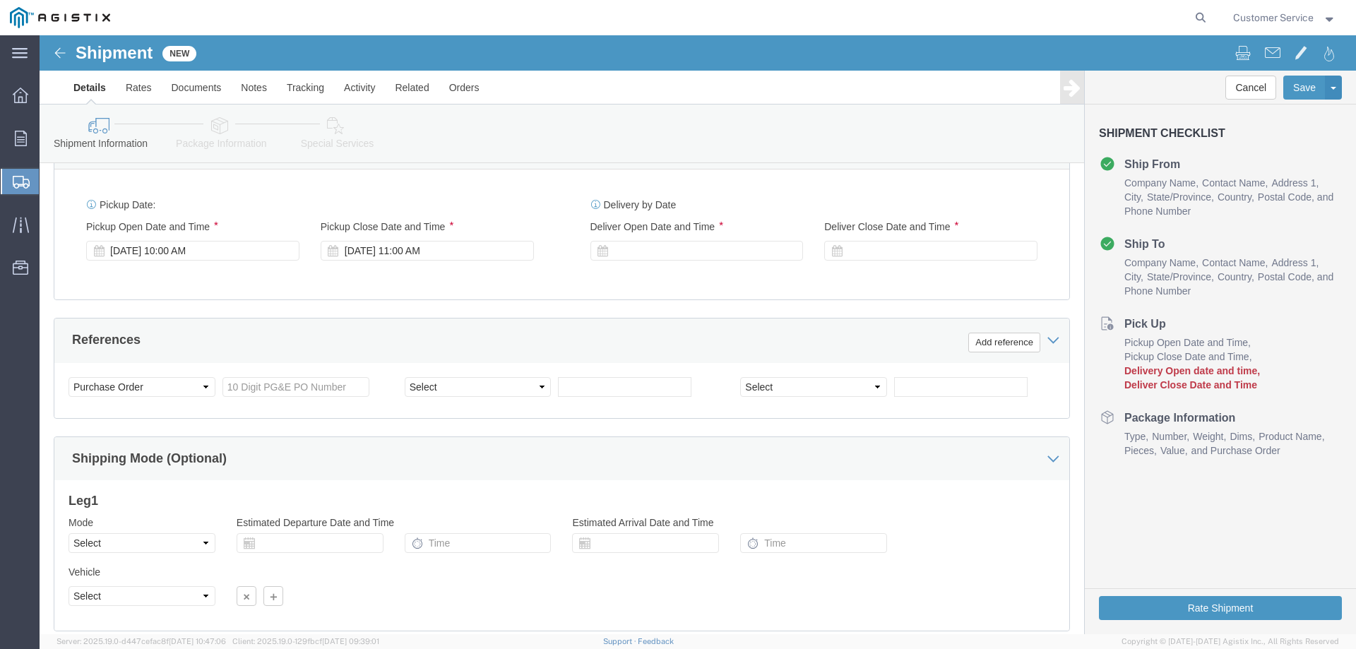
scroll to position [518, 0]
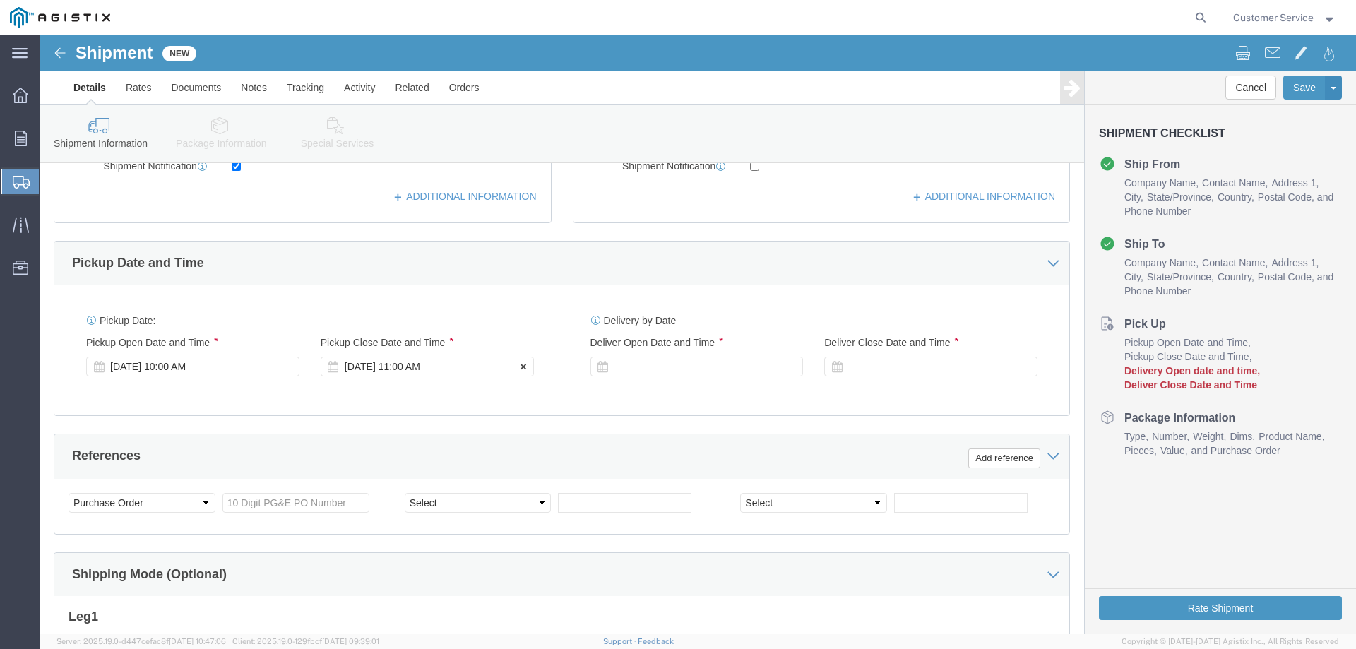
click div "[DATE] 11:00 AM"
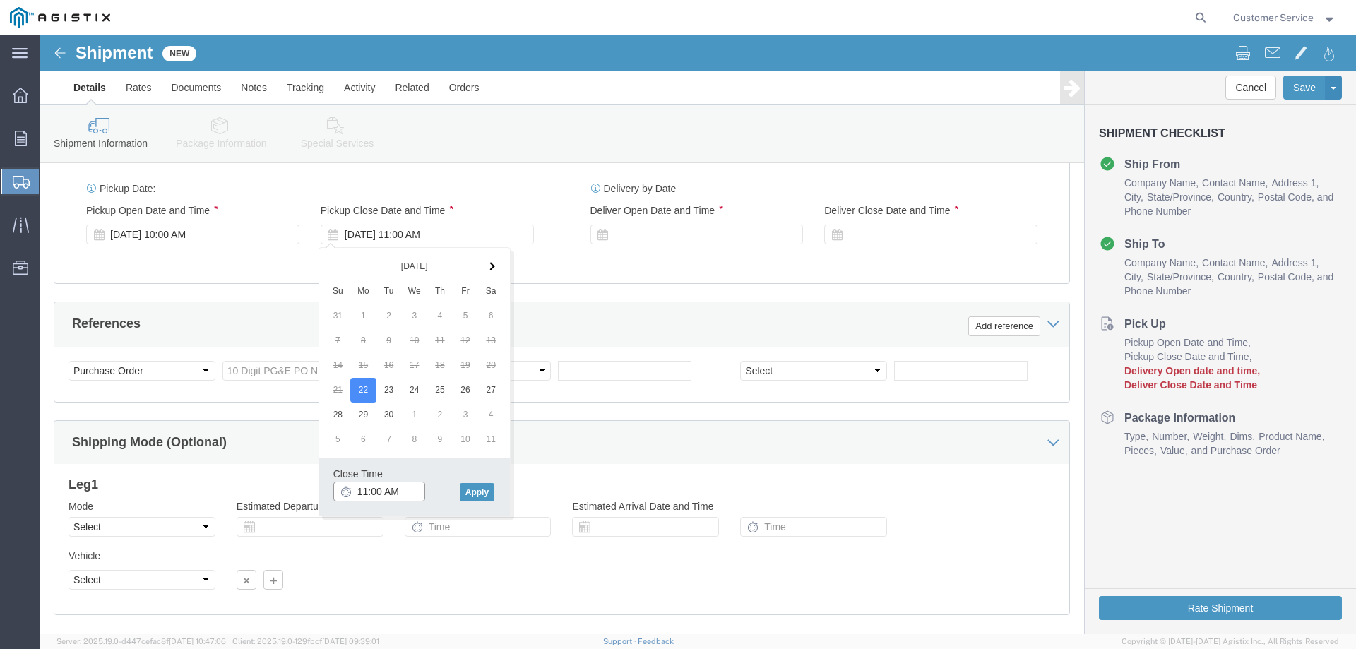
scroll to position [659, 0]
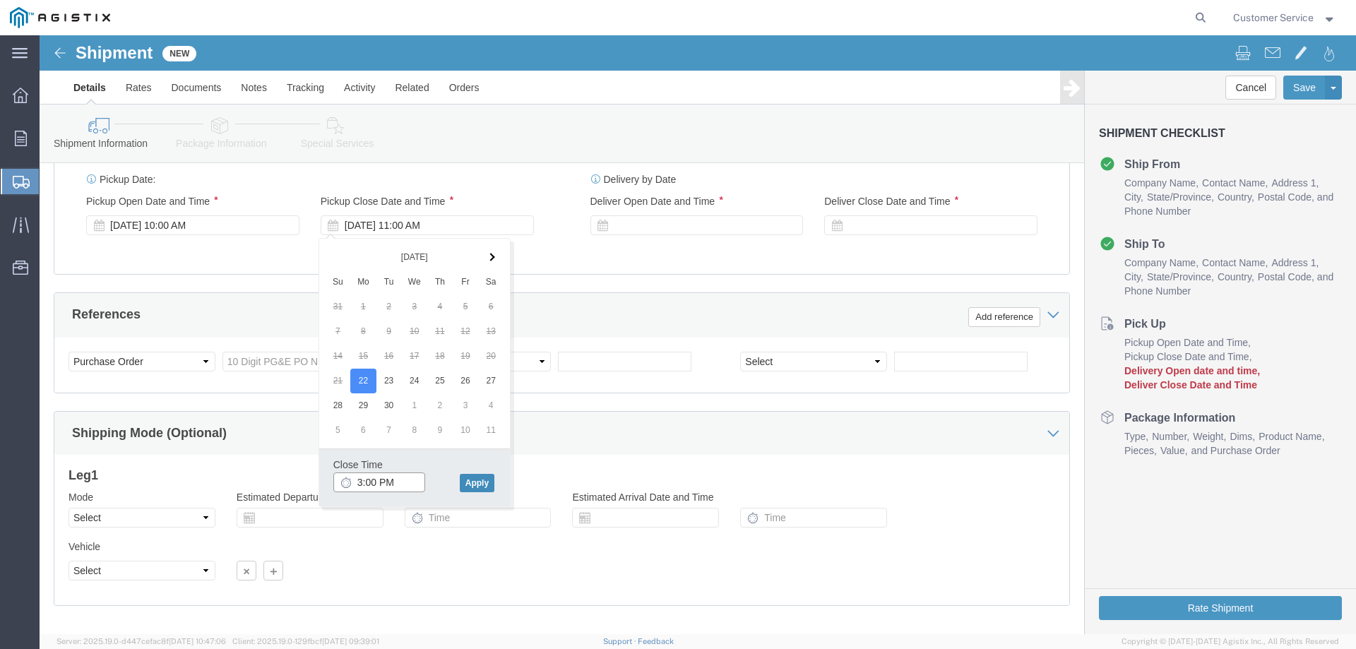
type input "3:00 PM"
click button "Apply"
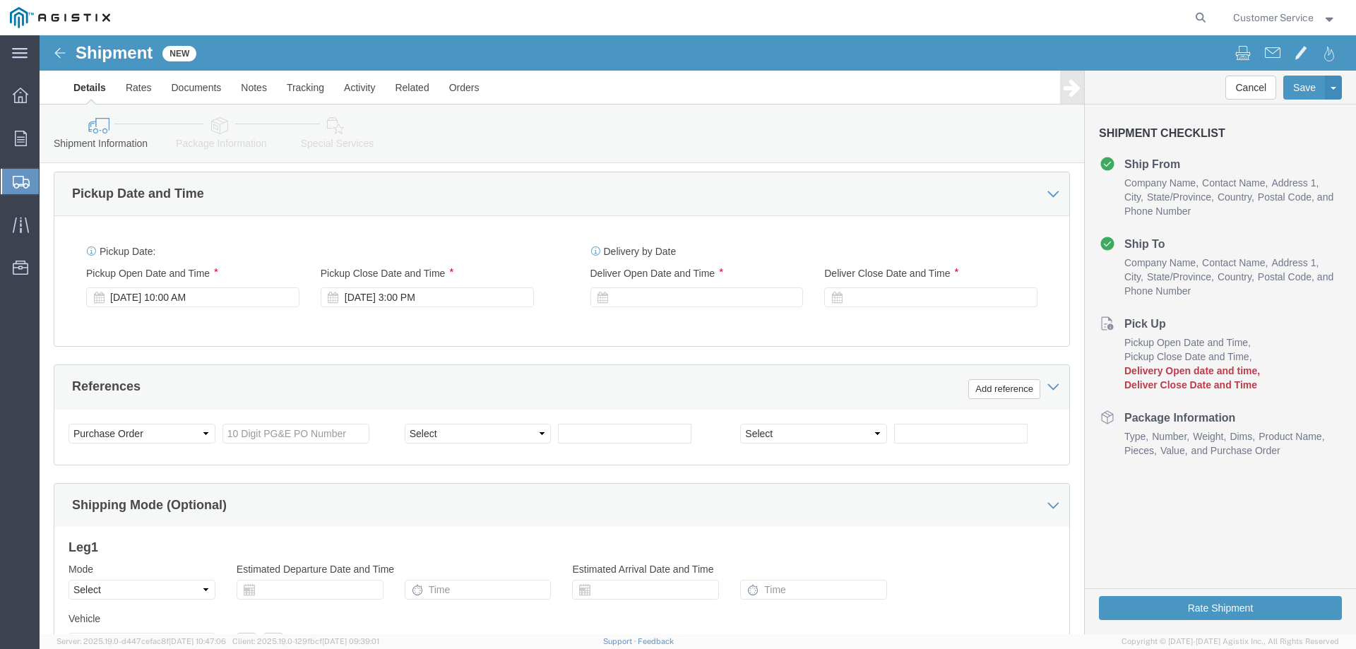
scroll to position [588, 0]
click div
click input "4:00 PM"
type input "8:00 AM"
click button "Apply"
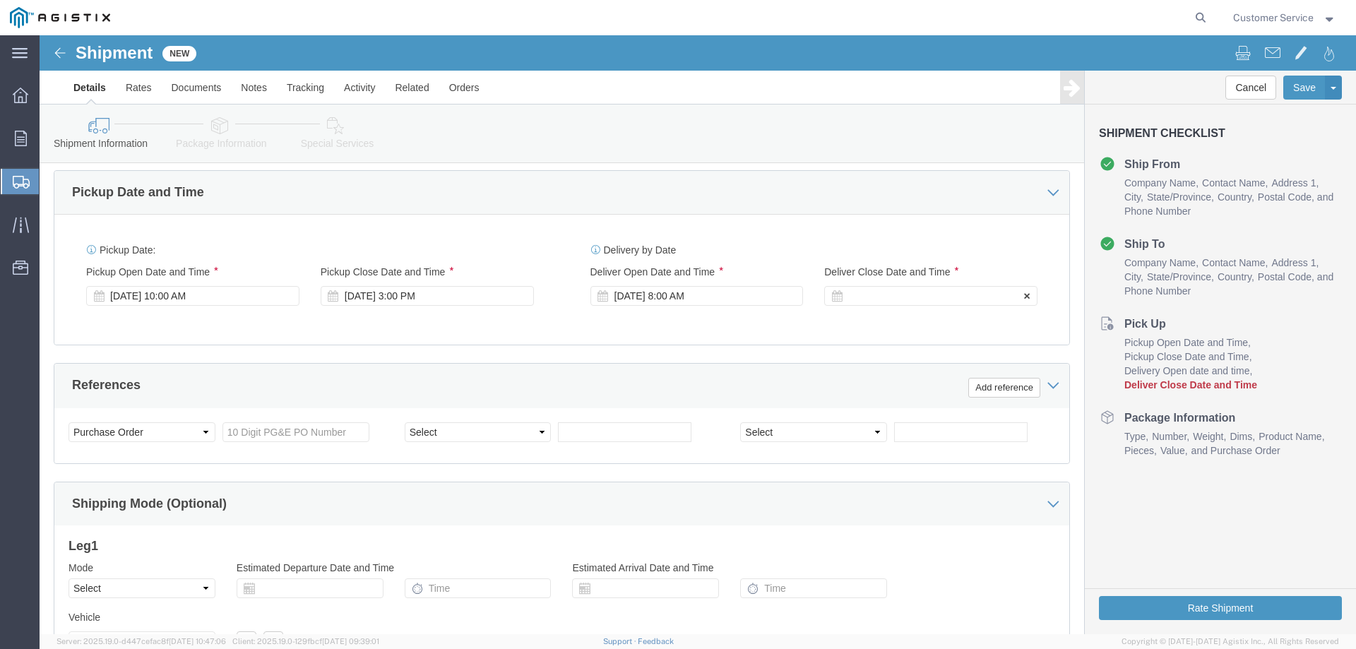
click div
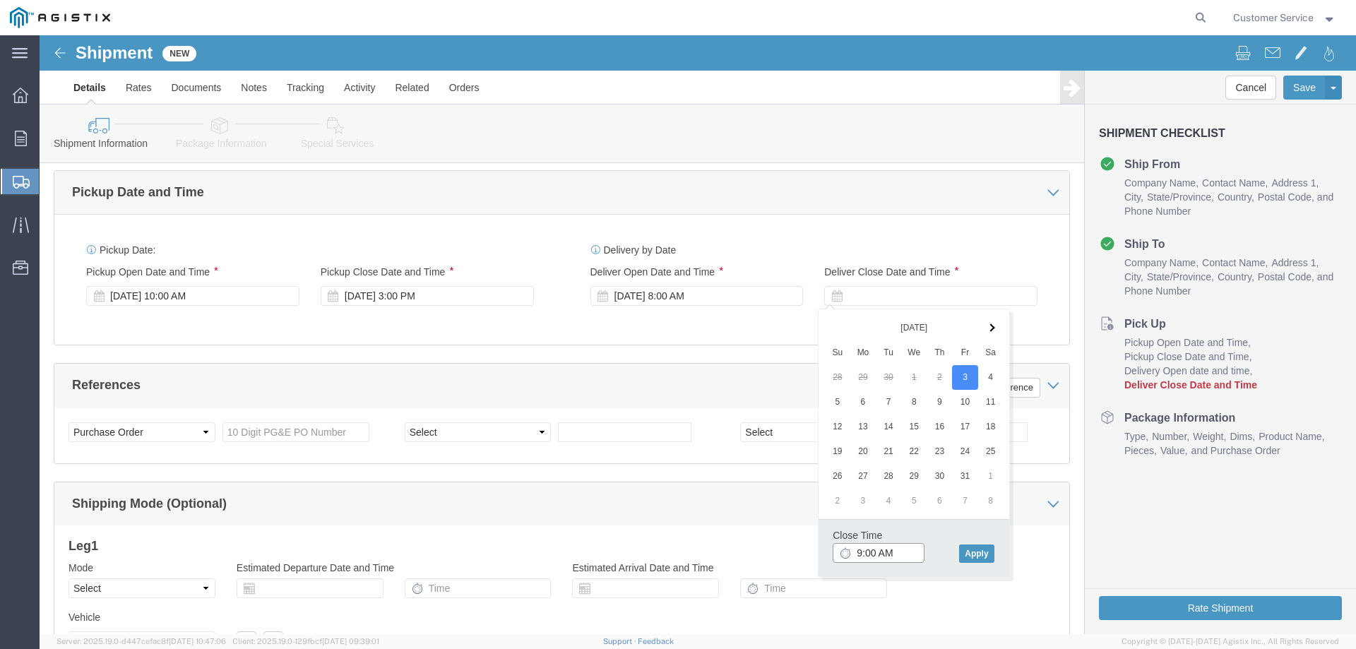
click input "9:00 AM"
type input "4:00 PM"
click button "Apply"
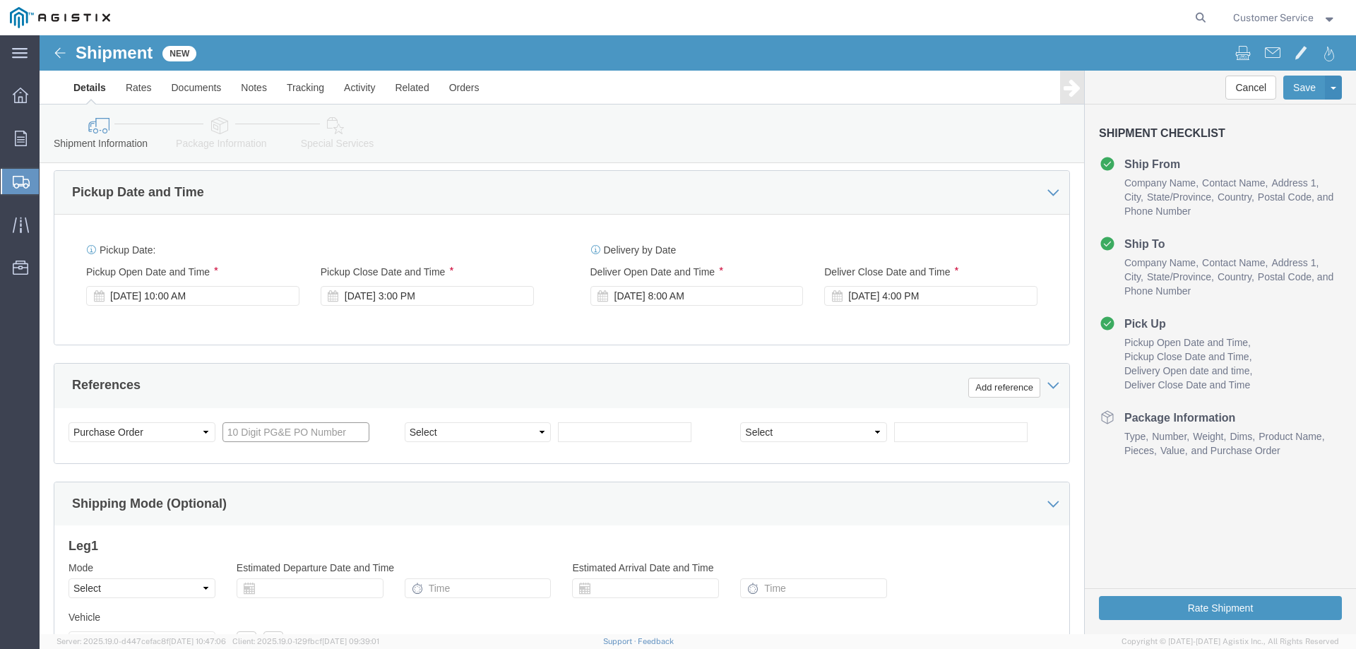
click input "text"
paste input "2701243675"
type input "2701243675"
click div "Select Account Type Activity ID Airline Appointment Number ASN Batch Request # …"
click select "Select Account Type Activity ID Airline Appointment Number ASN Batch Request # …"
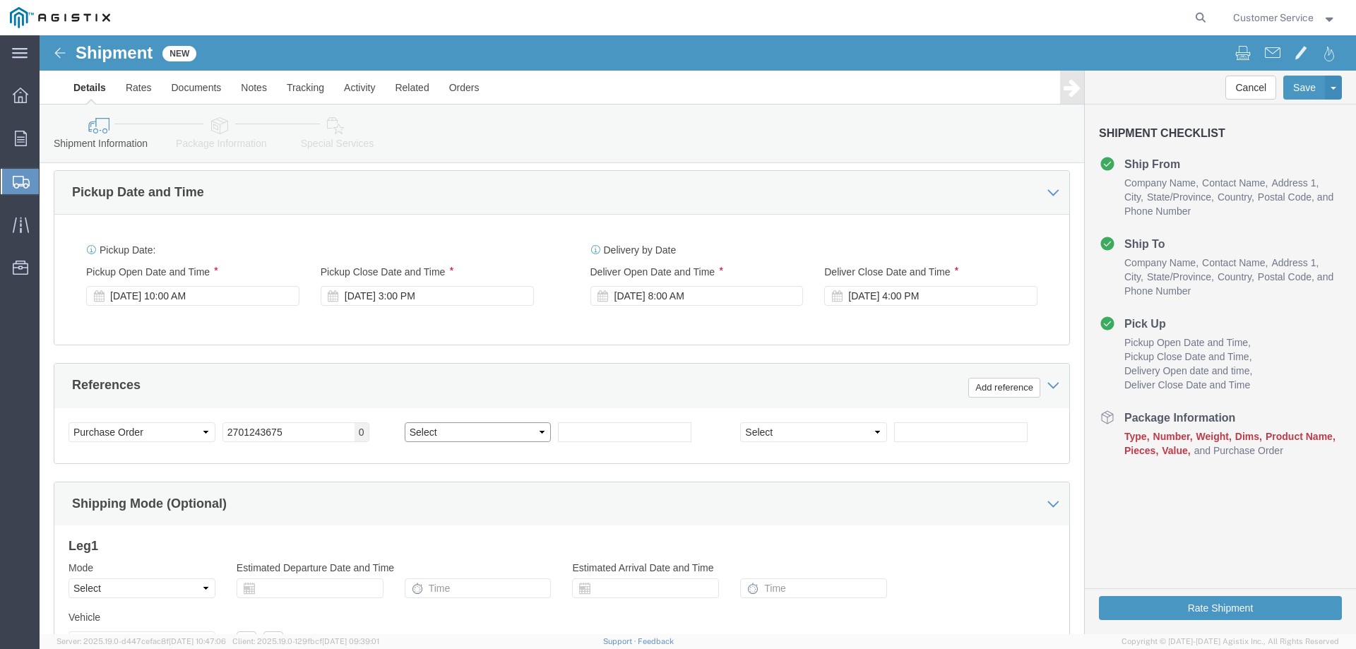
select select "PICKUPNUM"
click select "Select Account Type Activity ID Airline Appointment Number ASN Batch Request # …"
click input "text"
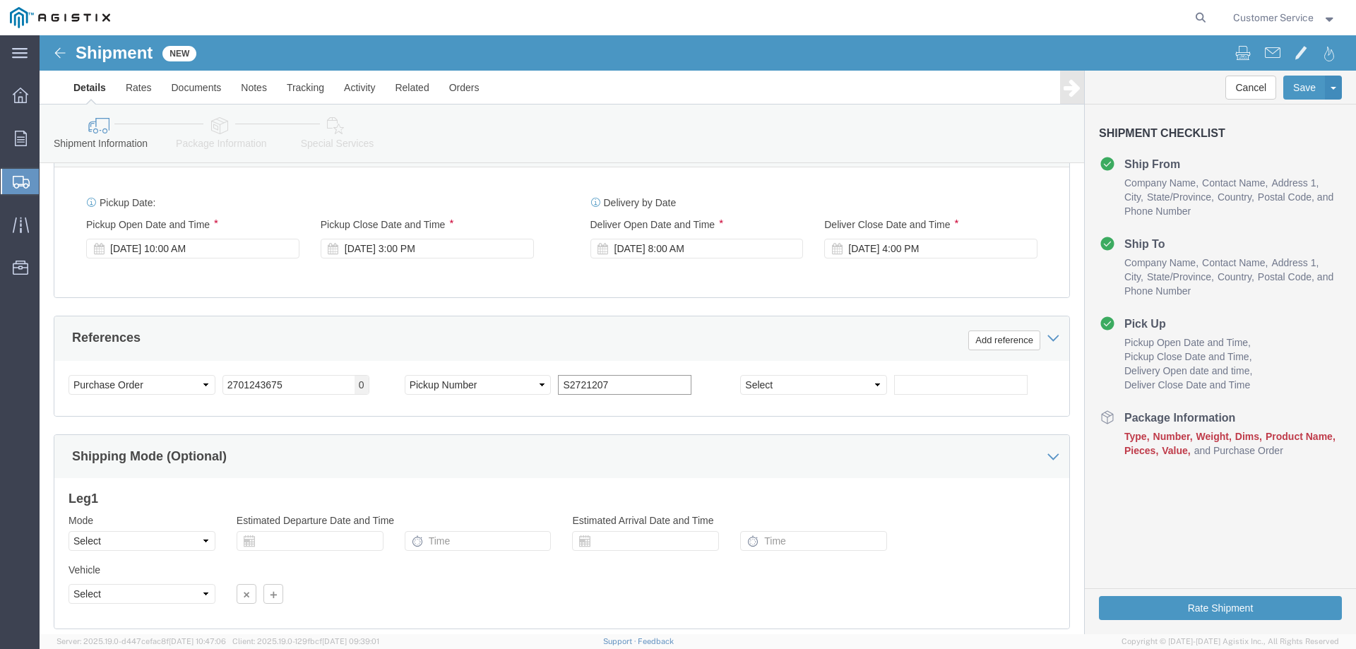
scroll to position [730, 0]
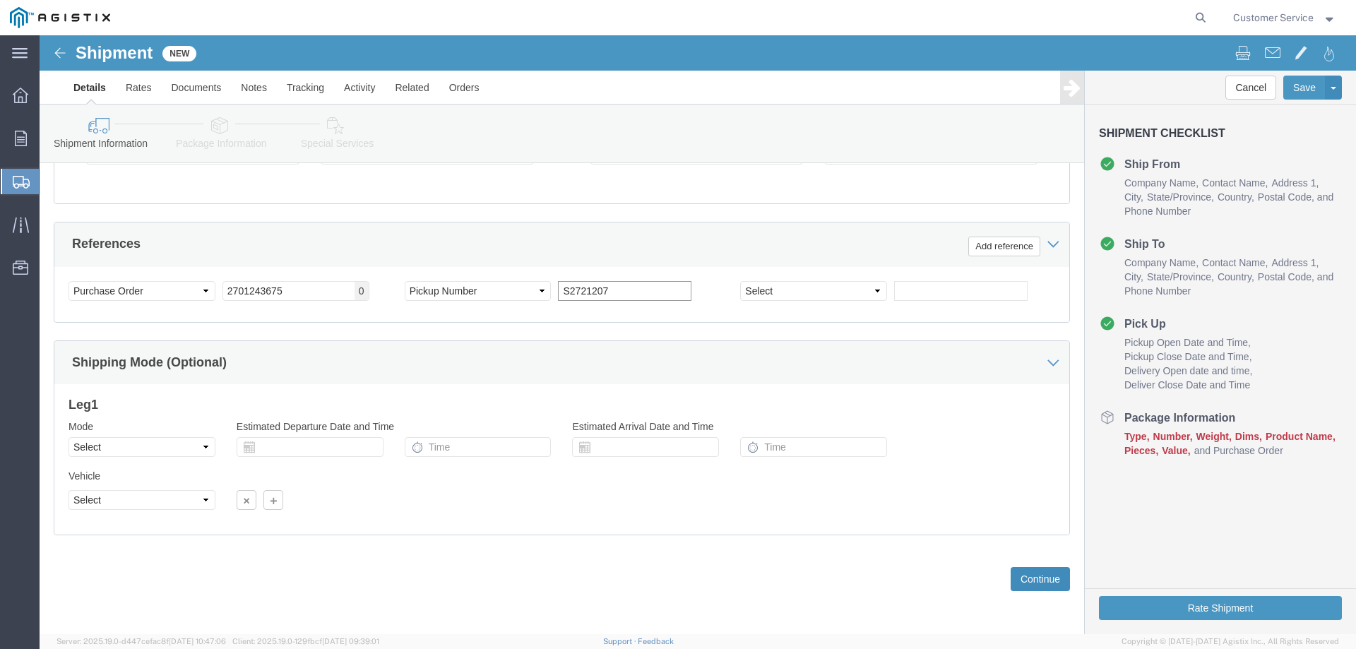
type input "S2721207"
click button "Continue"
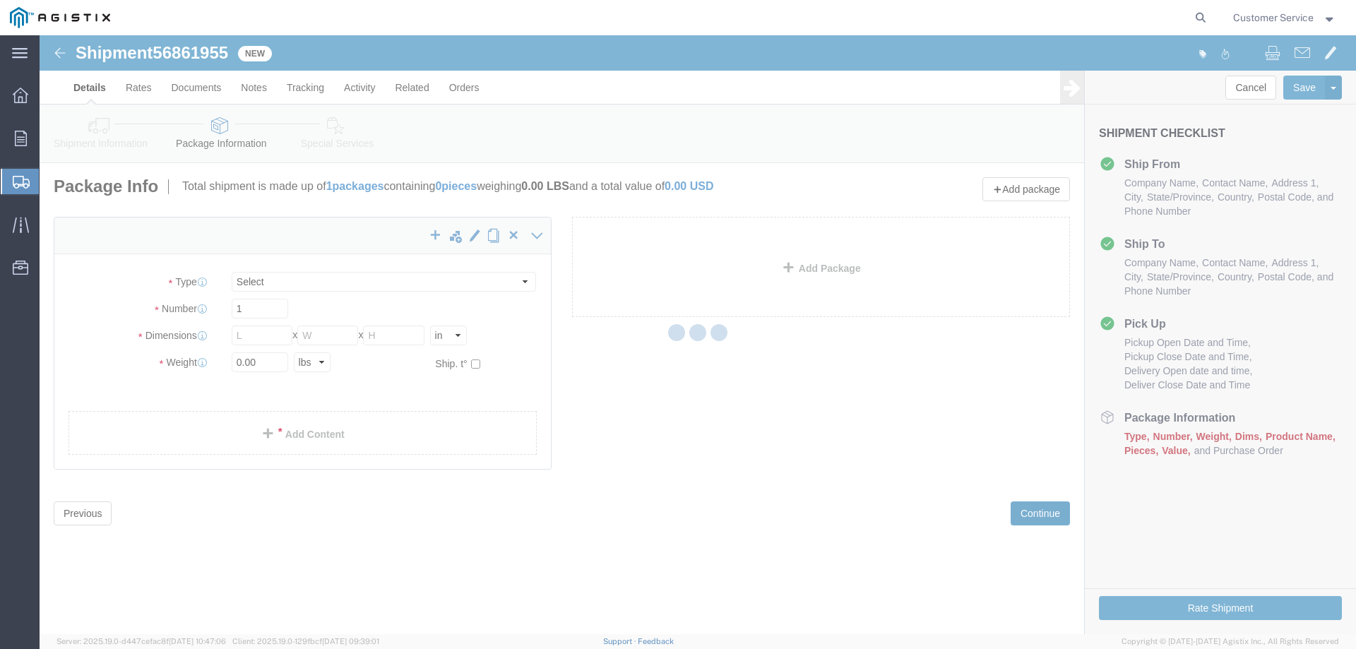
select select "CBOX"
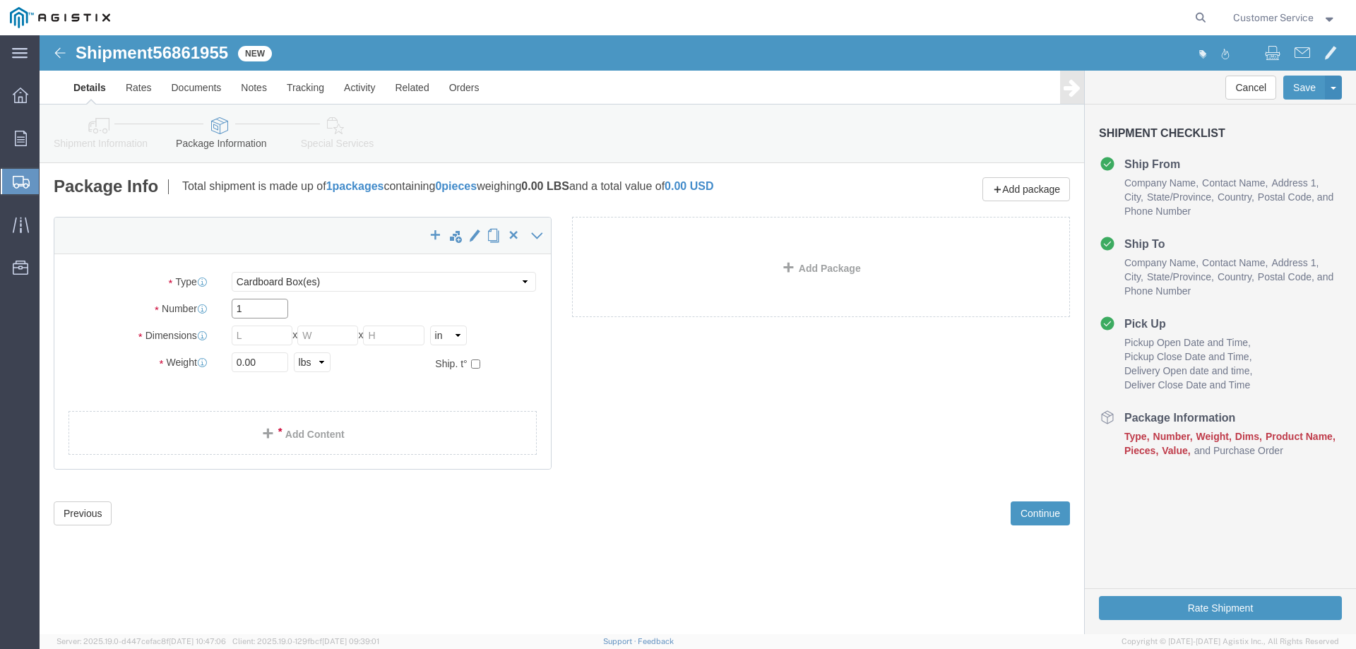
drag, startPoint x: 231, startPoint y: 271, endPoint x: 107, endPoint y: 271, distance: 124.3
click div "Number 1"
type input "4"
click input "text"
type input "6"
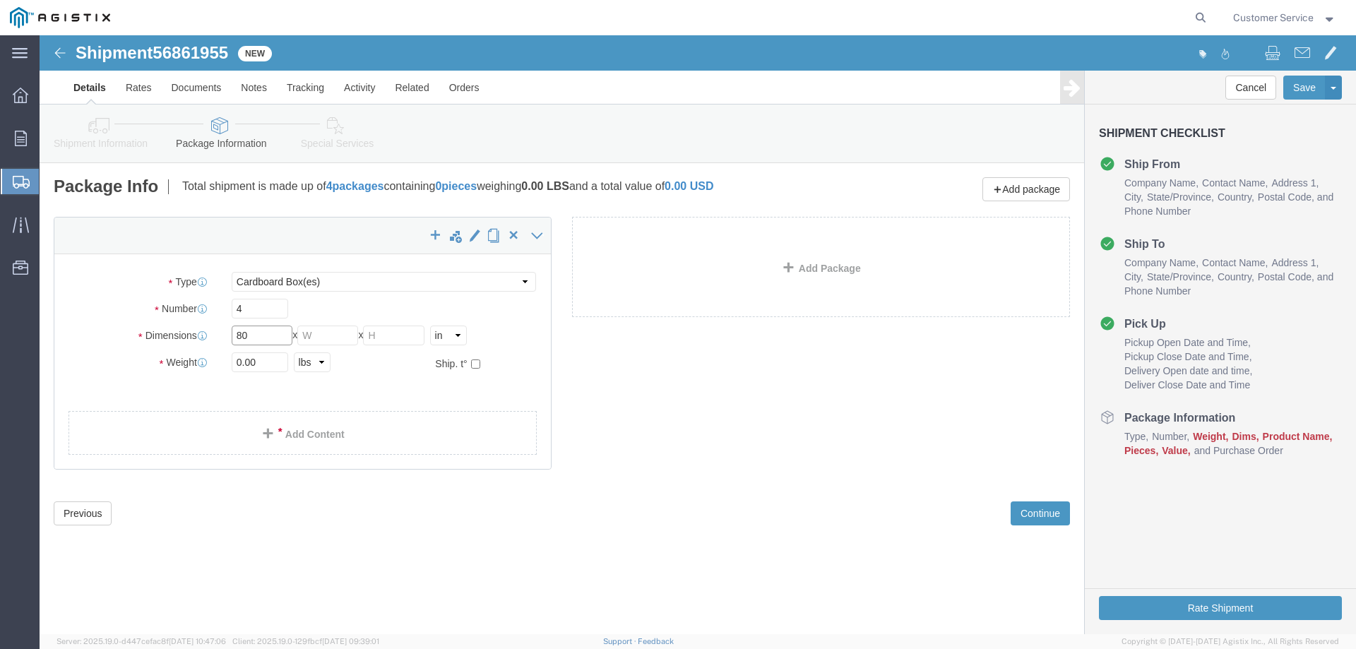
type input "80"
type input "73"
type input "65"
click input "0.00"
drag, startPoint x: 226, startPoint y: 328, endPoint x: 165, endPoint y: 327, distance: 60.8
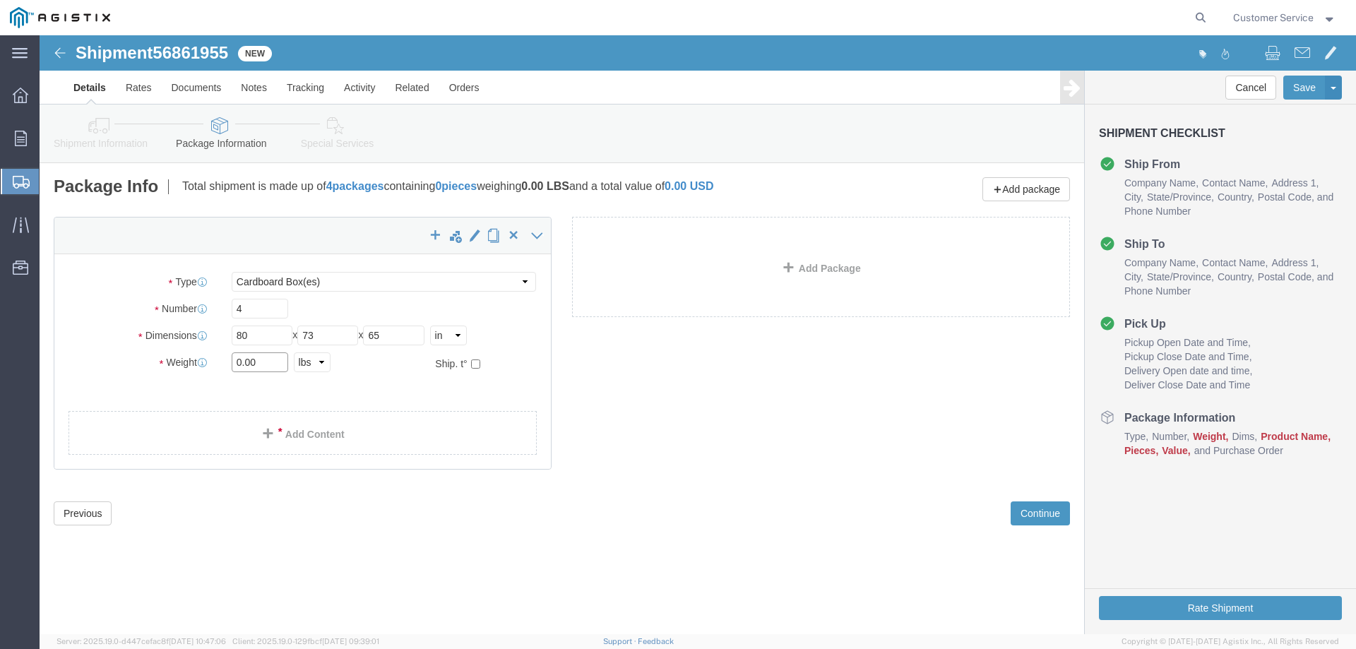
click div "Weight 0.00 Select kgs lbs Ship. t°"
type input "3844"
click div "Length 80 x Width 73 x Height 65 Select cm ft in"
click select "Select Bulk Bundle(s) Cardboard Box(es) Carton(s) Crate(s) Drum(s) (Fiberboard)…"
select select "YRPK"
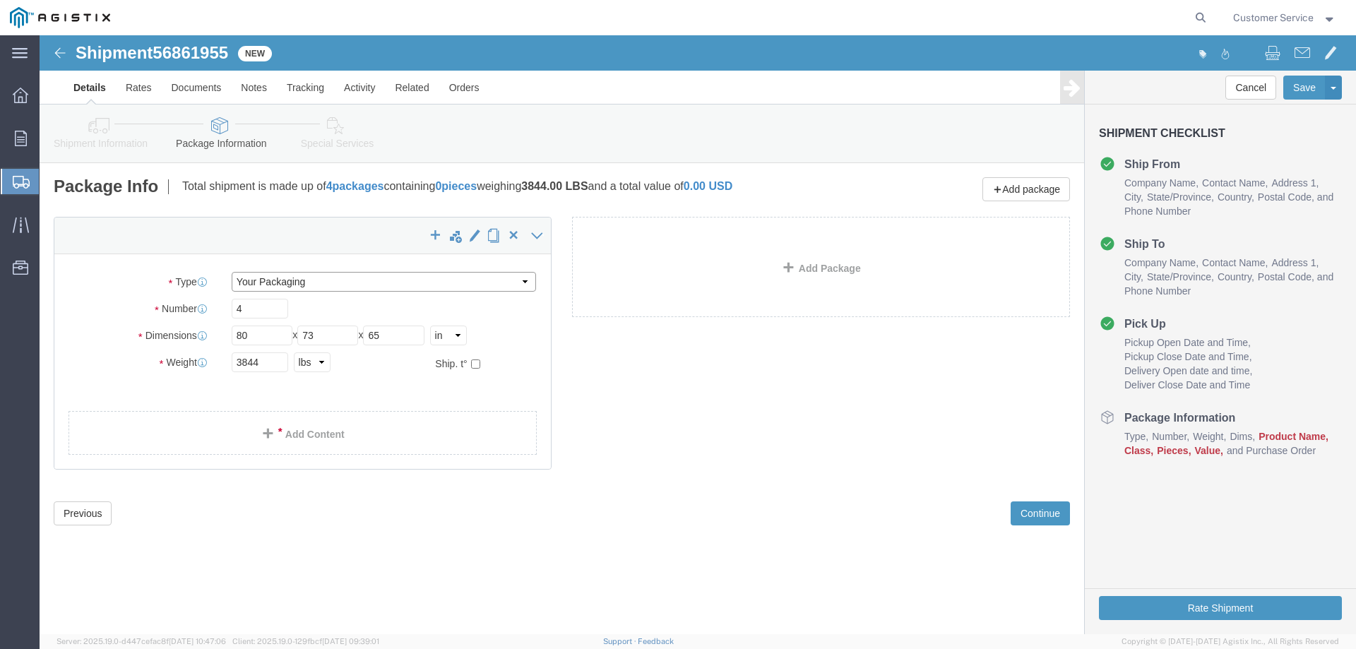
click select "Select Bulk Bundle(s) Cardboard Box(es) Carton(s) Crate(s) Drum(s) (Fiberboard)…"
click link "Add Content"
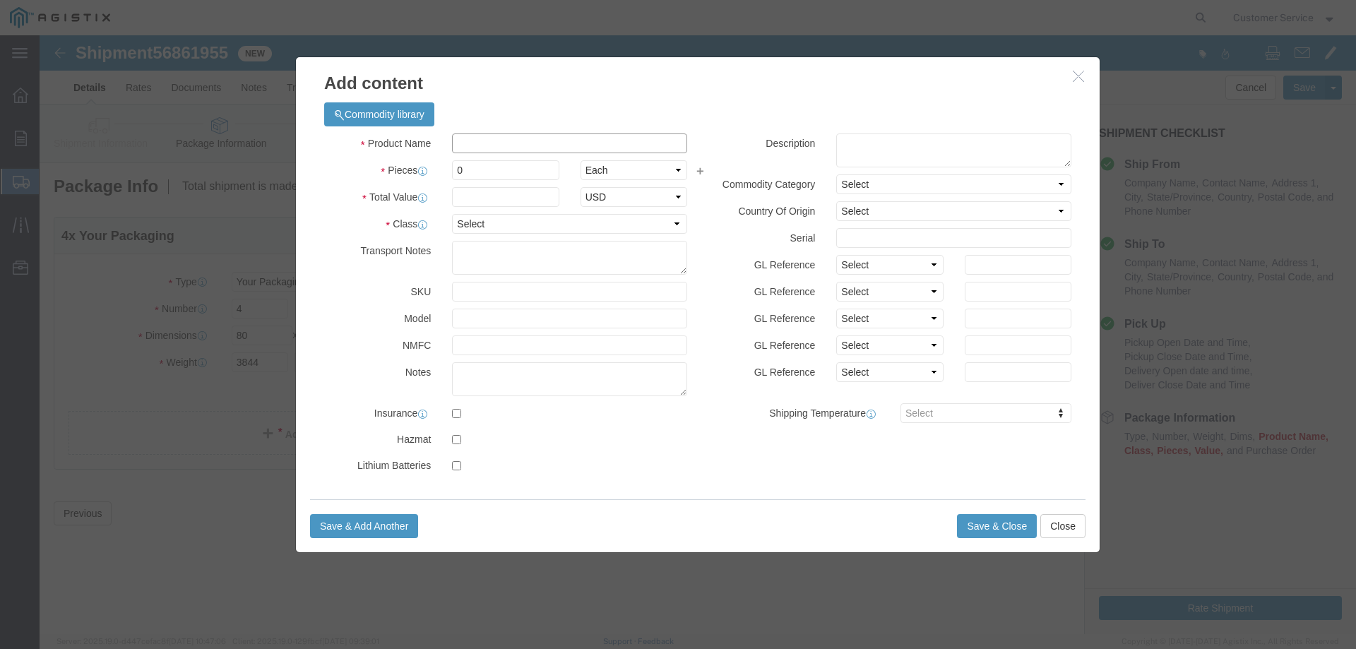
click input "text"
paste input "D-200-HD"
type input "D-200-HD"
click input "0"
drag, startPoint x: 440, startPoint y: 134, endPoint x: 367, endPoint y: 131, distance: 73.6
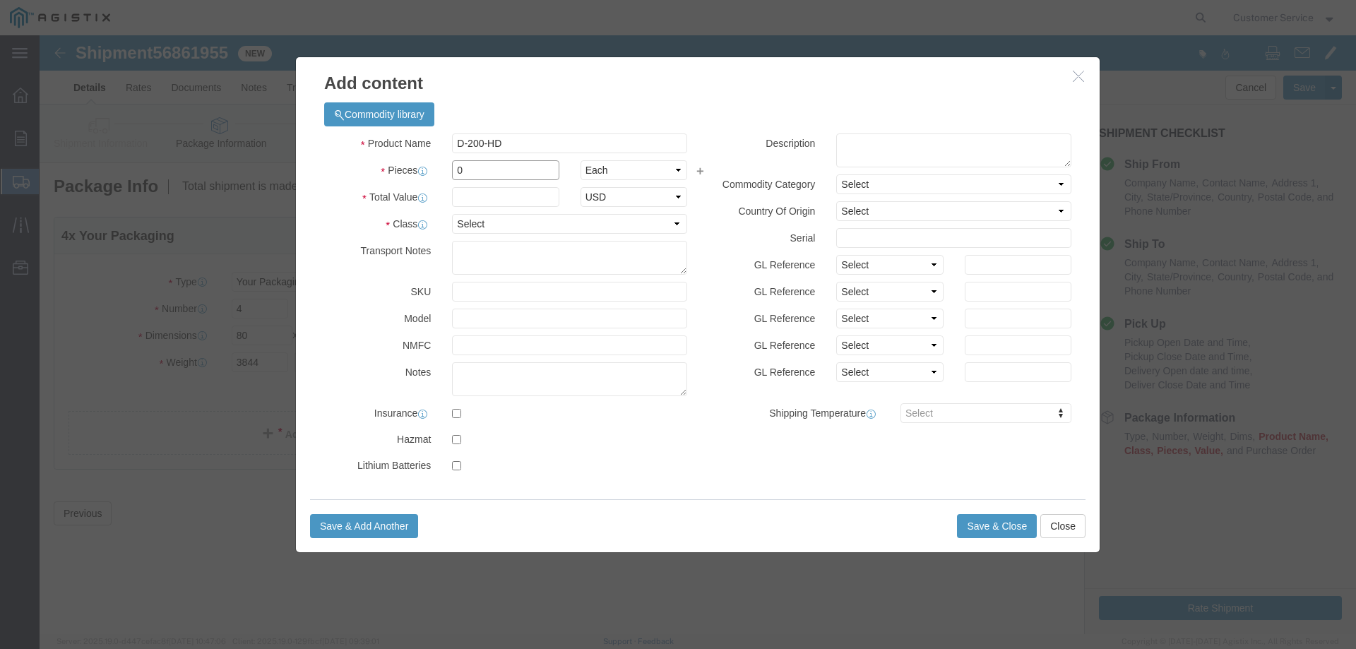
click div "Pieces Number of pieces inside all the packages 0 Select Bag Barrels 100Board F…"
type input "1"
click input "text"
type input "1750"
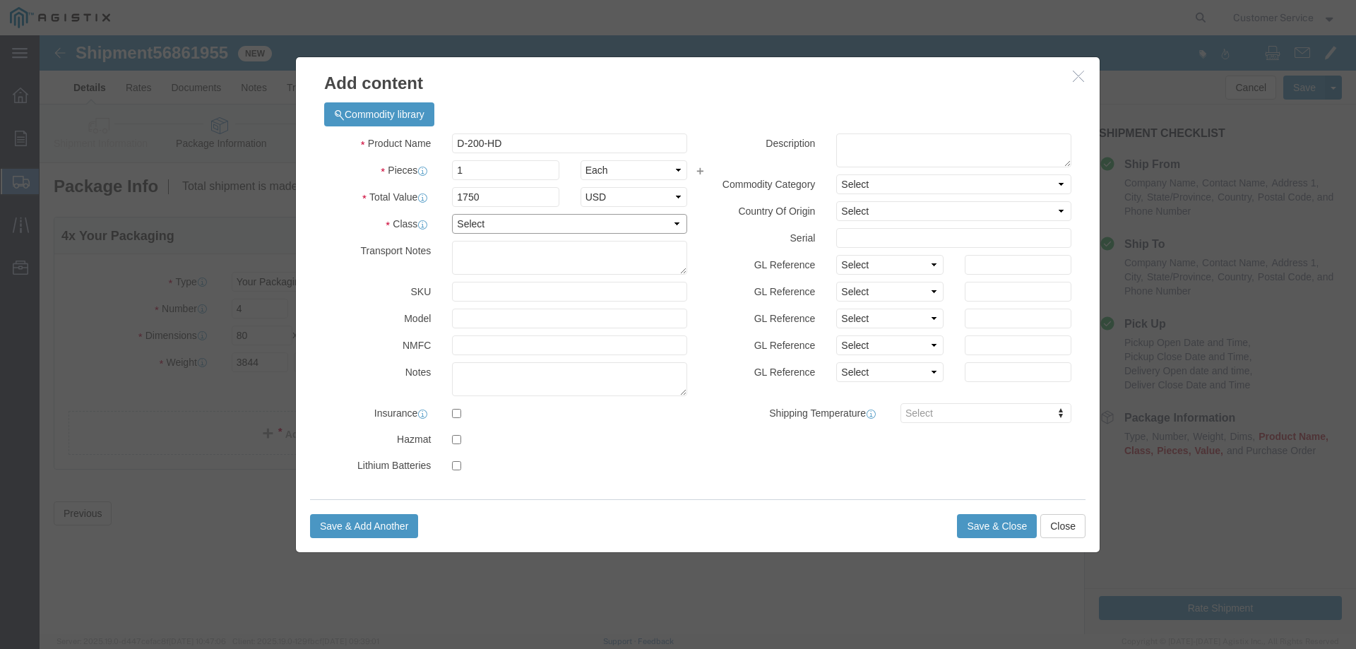
click select "Select 50 55 60 65 70 85 92.5 100 125 175 250 300 400"
select select "250"
click select "Select 50 55 60 65 70 85 92.5 100 125 175 250 300 400"
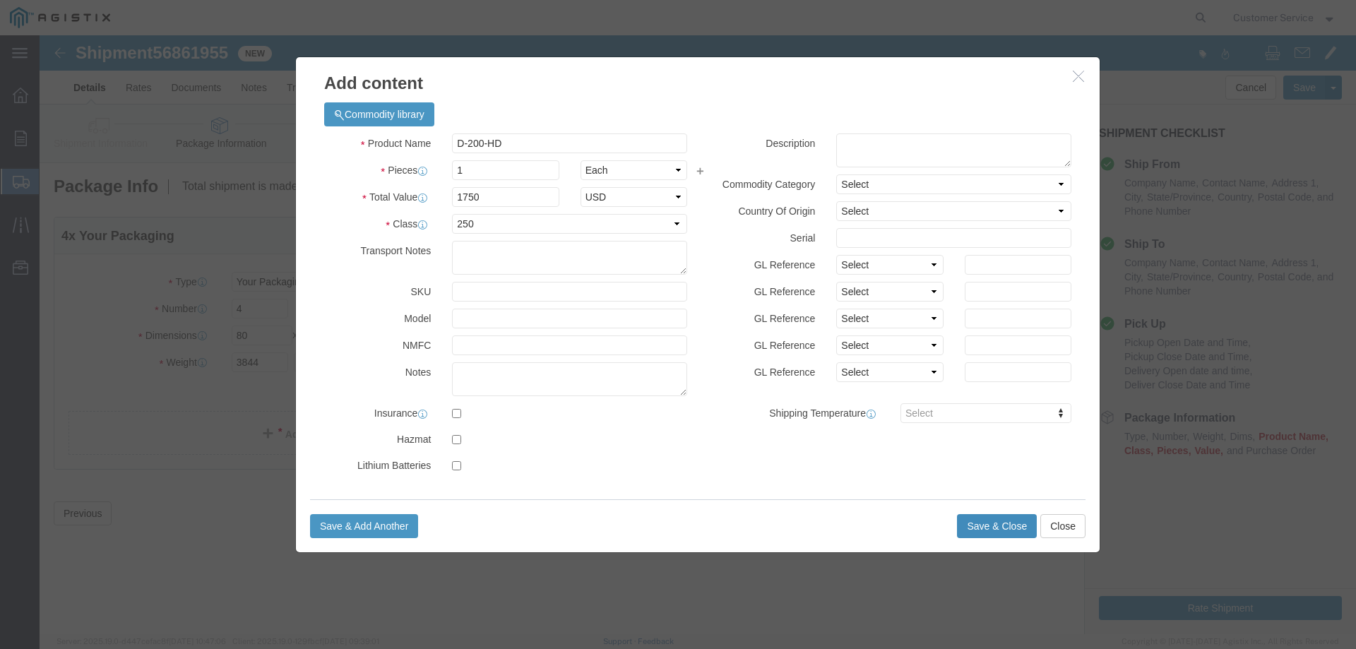
click button "Save & Close"
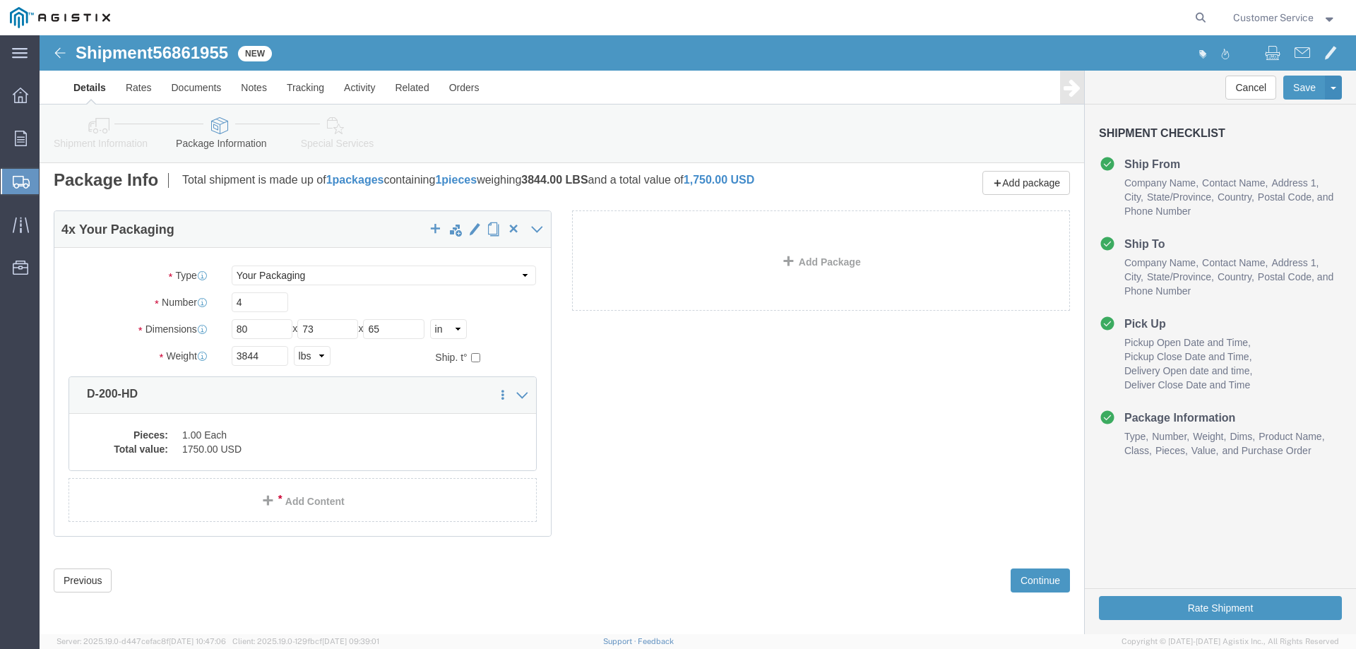
scroll to position [8, 0]
click link "Clone this content"
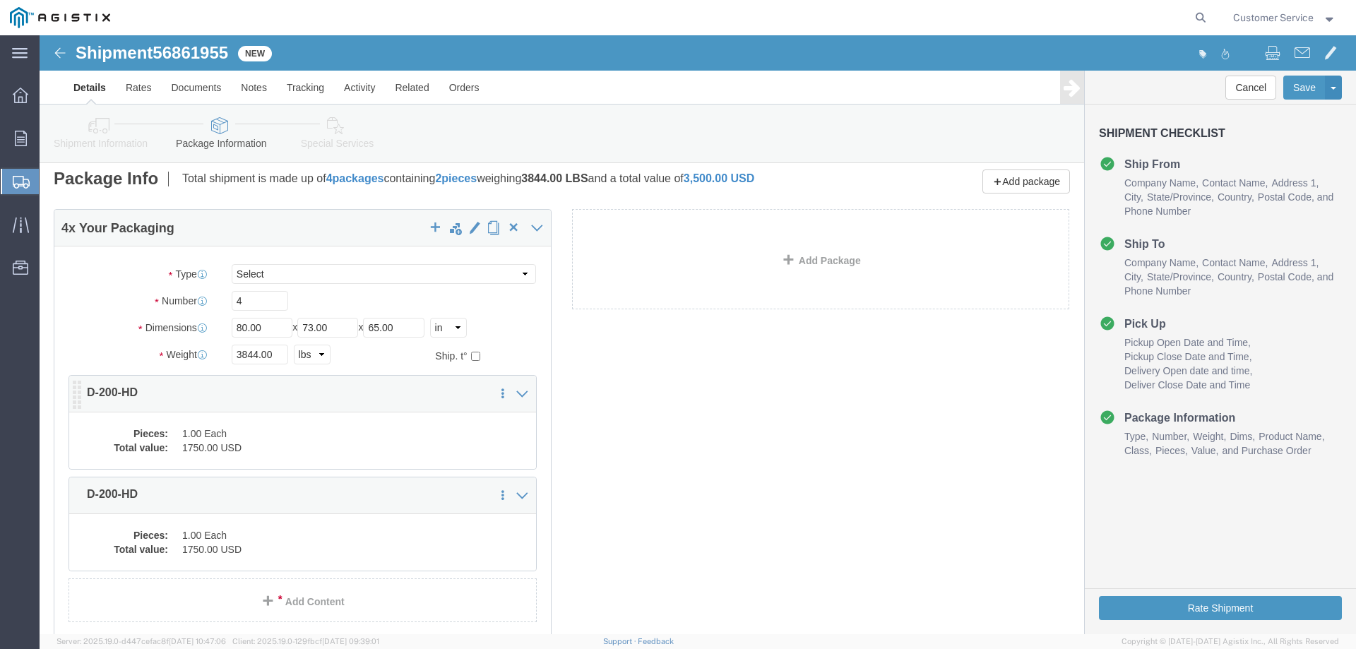
scroll to position [78, 0]
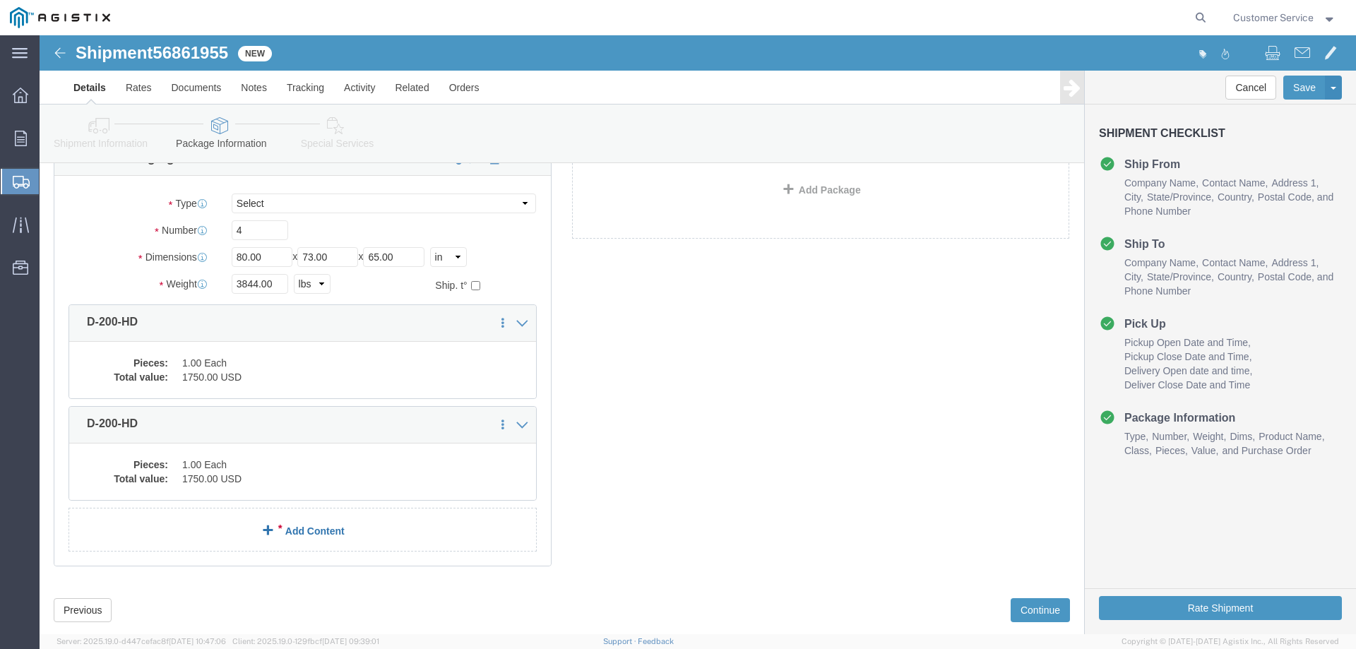
click link "Add Content"
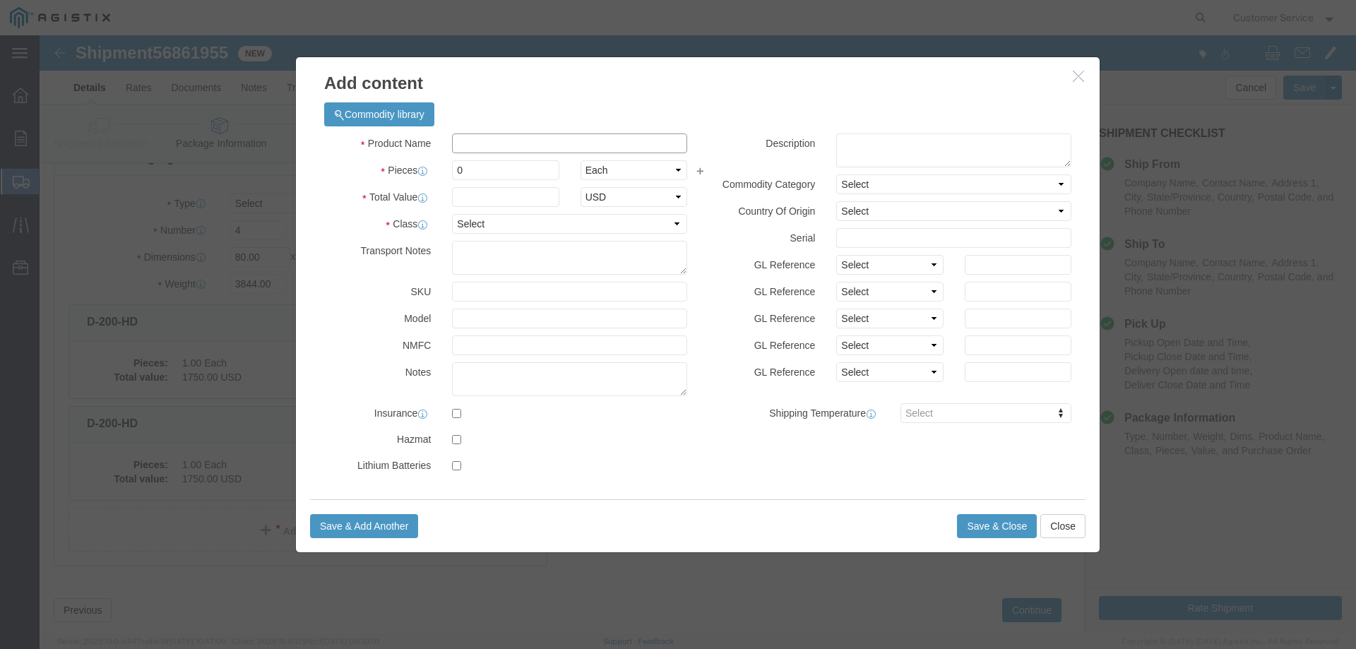
click input "text"
type input "D-400-HD"
type input "1"
click input "text"
click textarea
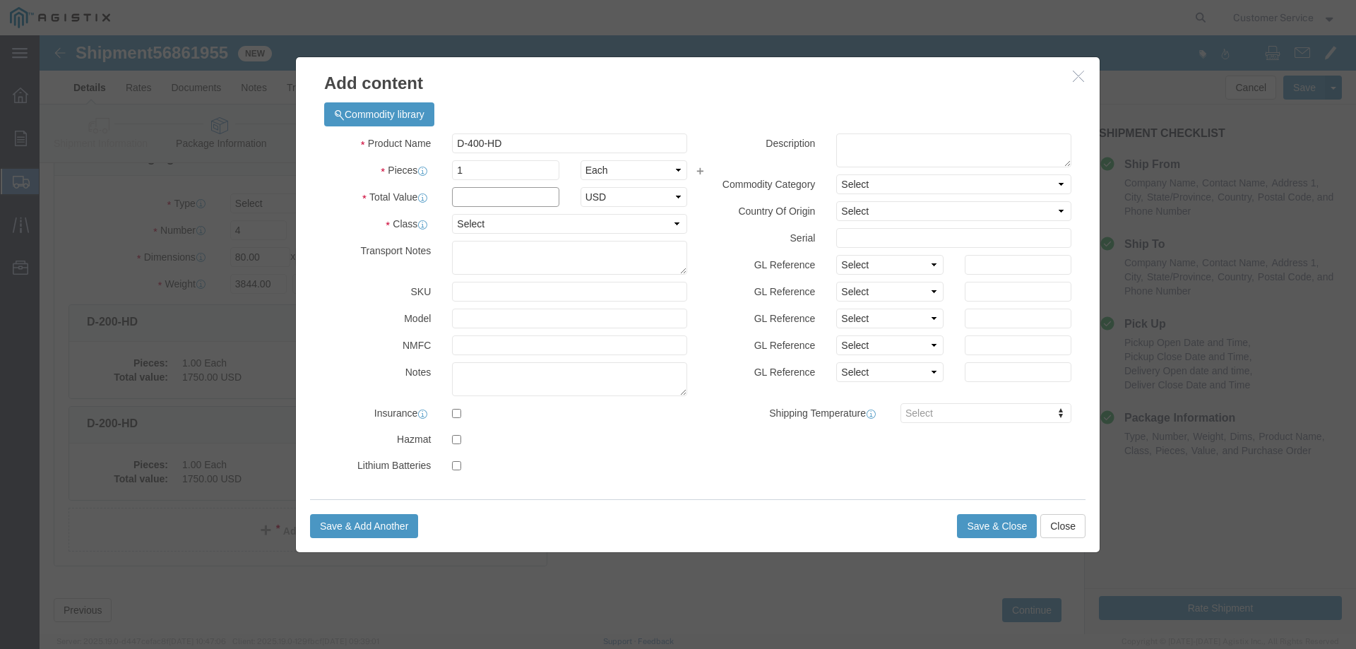
click input "text"
type input "3000"
click select "Select 50 55 60 65 70 85 92.5 100 125 175 250 300 400"
select select "250"
click select "Select 50 55 60 65 70 85 92.5 100 125 175 250 300 400"
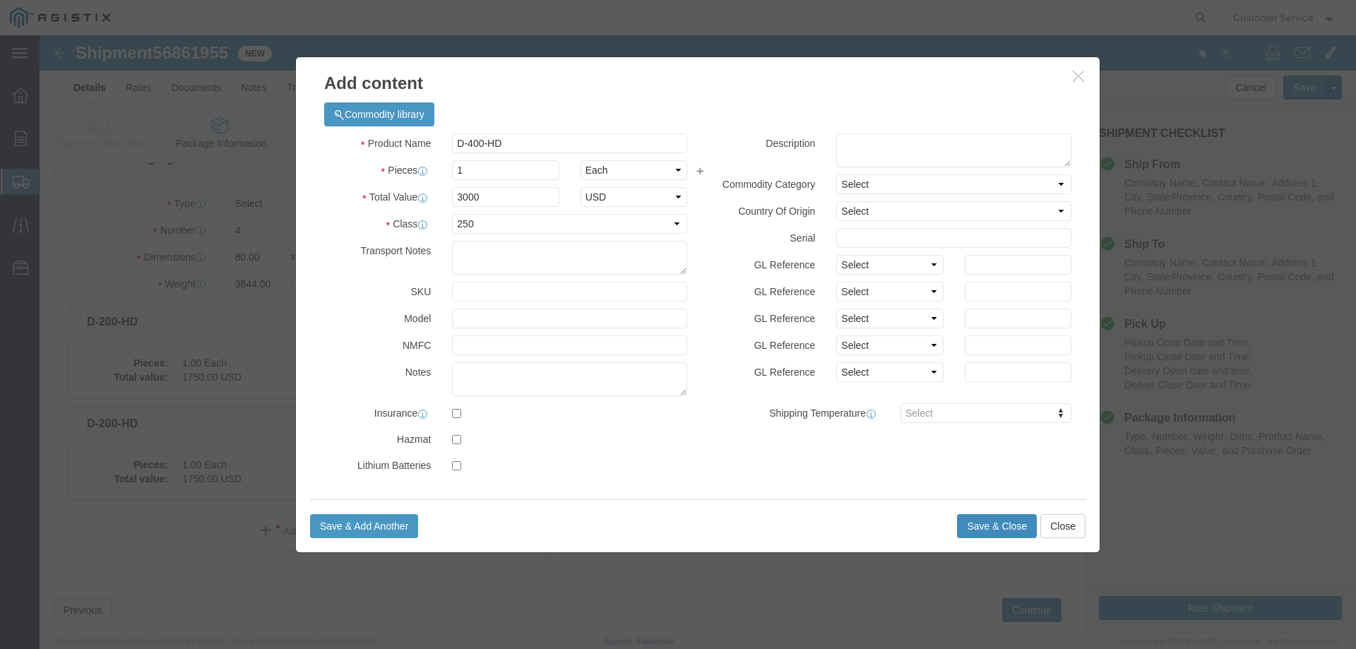
click button "Save & Close"
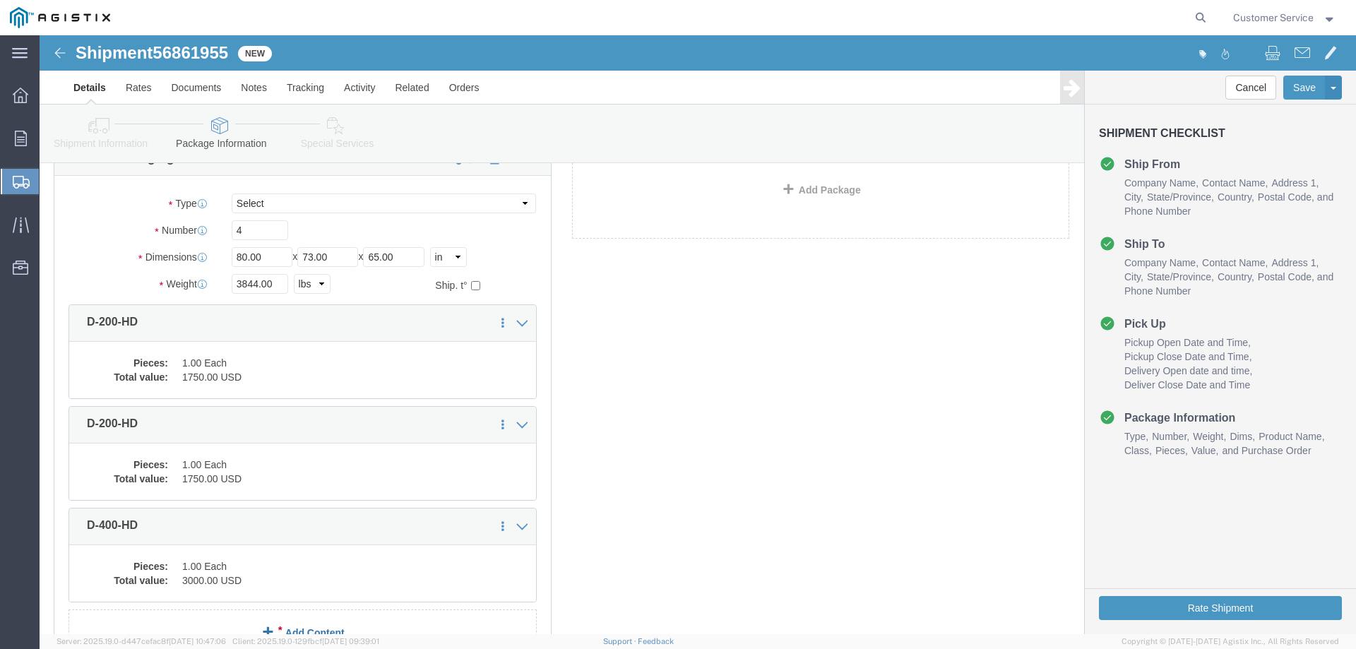
scroll to position [211, 0]
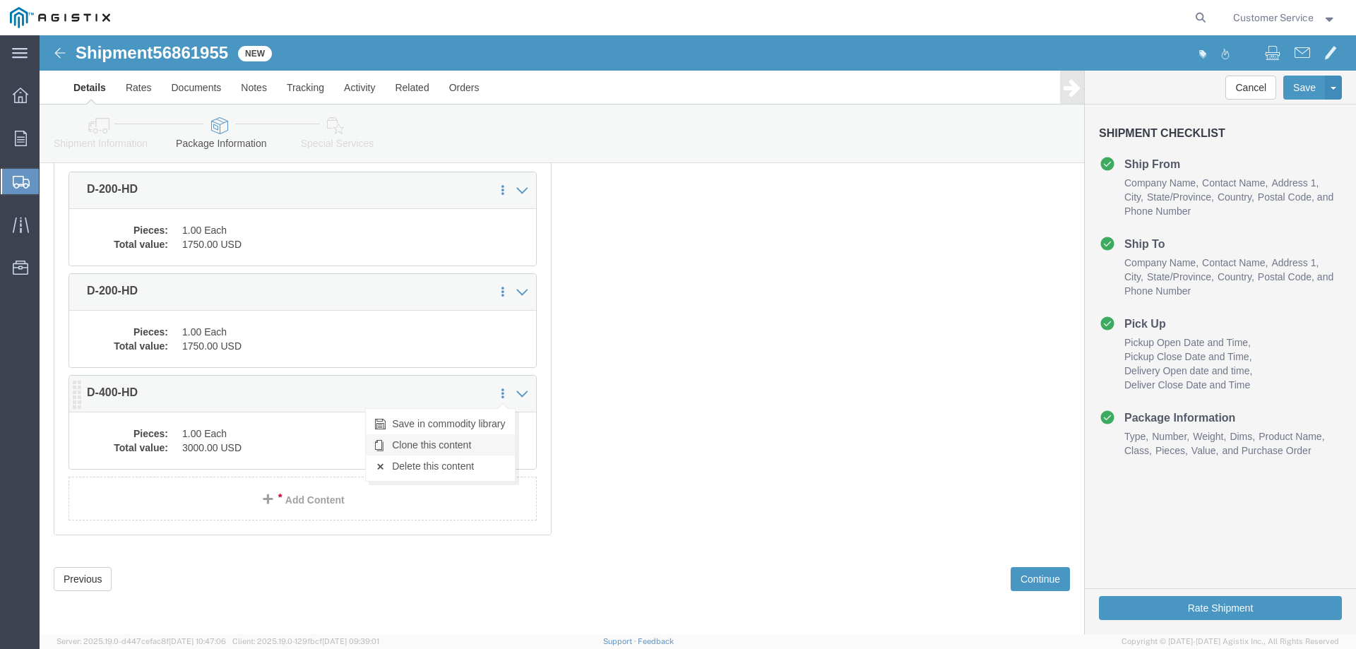
click link "Clone this content"
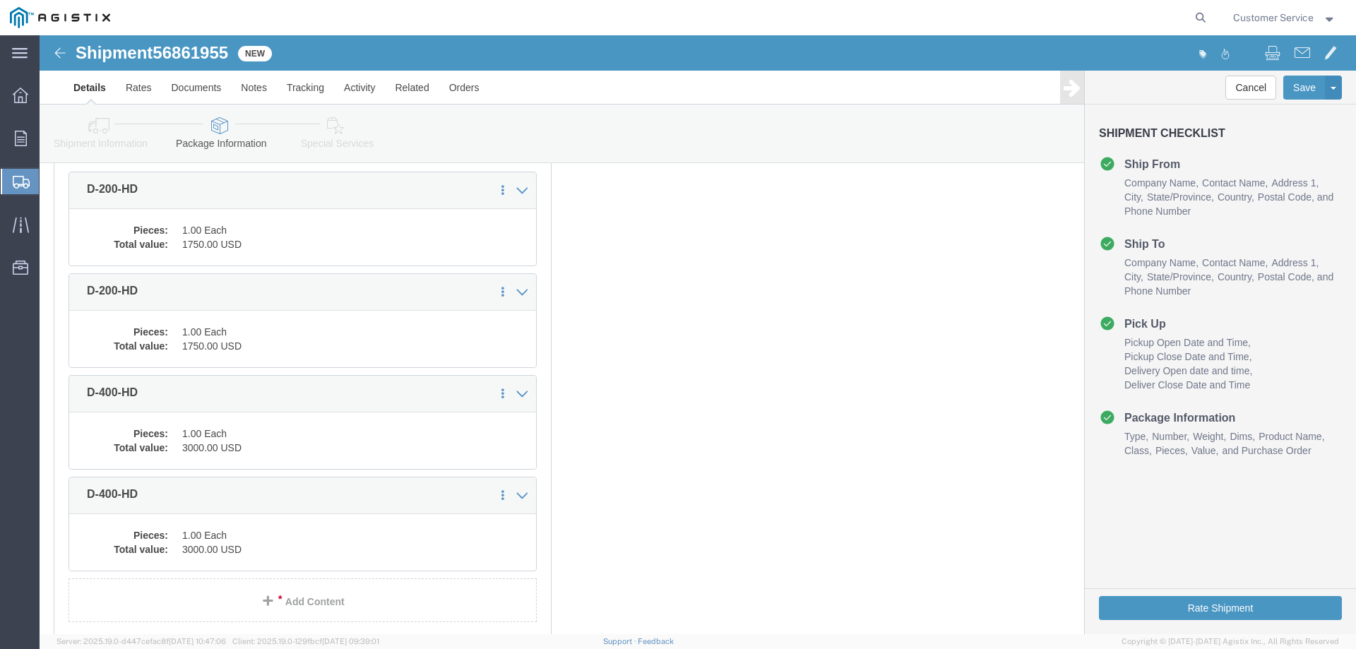
scroll to position [0, 0]
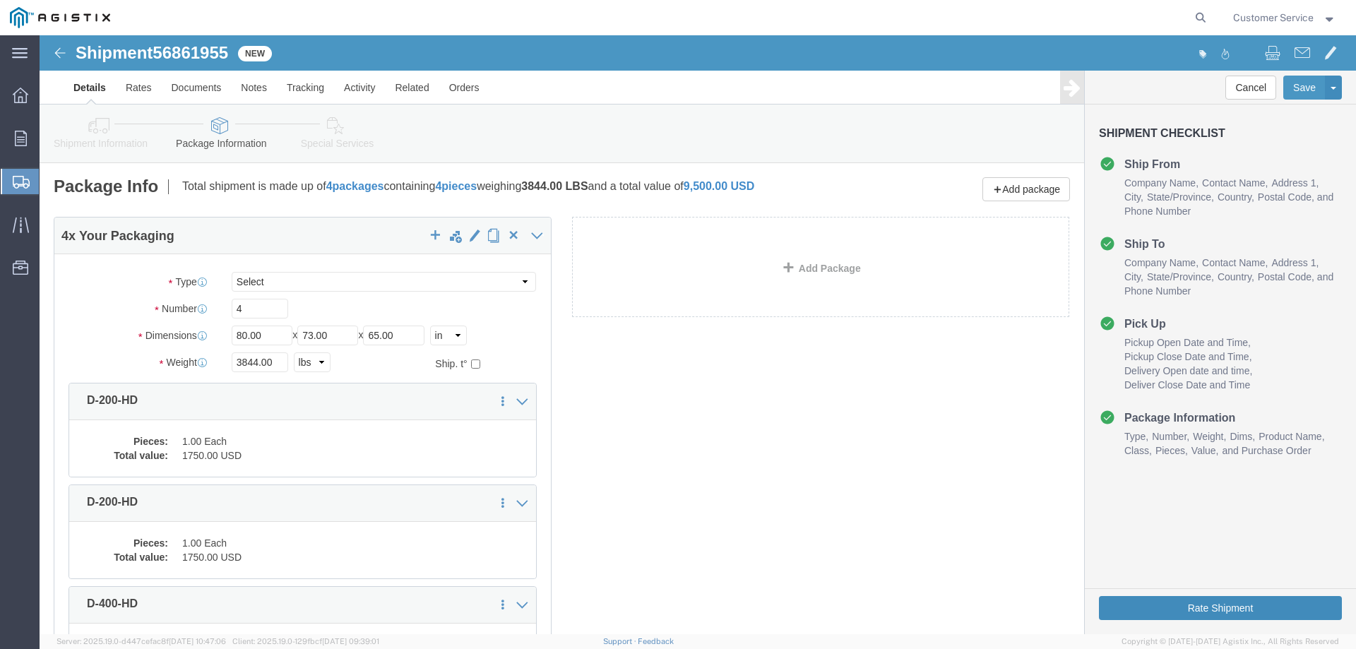
click button "Rate Shipment"
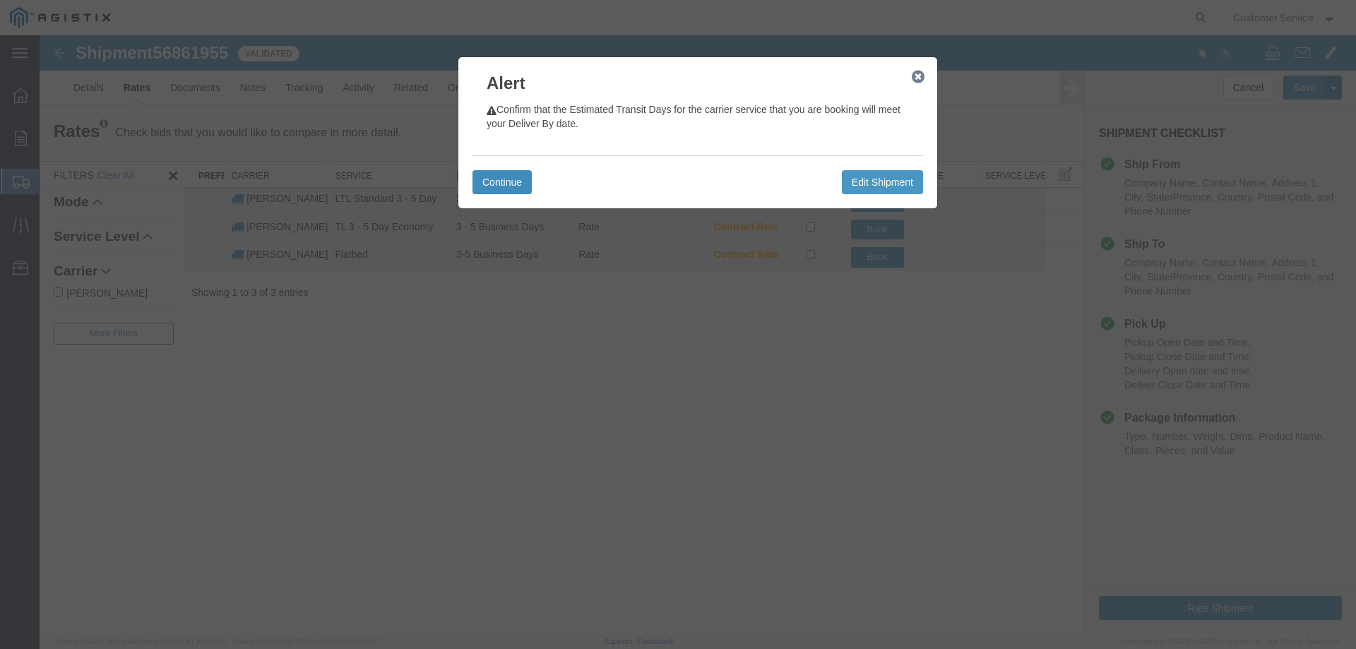
click at [507, 182] on button "Continue" at bounding box center [502, 182] width 59 height 24
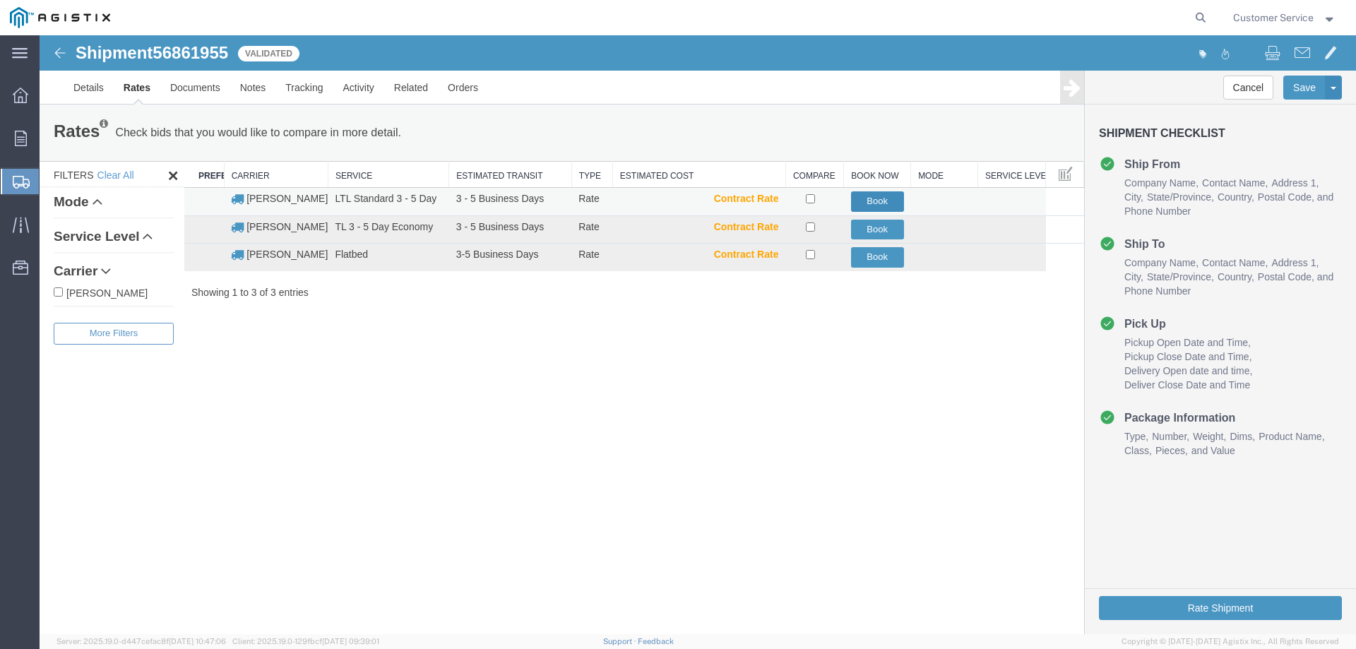
click at [870, 199] on button "Book" at bounding box center [877, 201] width 53 height 20
